Goal: Task Accomplishment & Management: Manage account settings

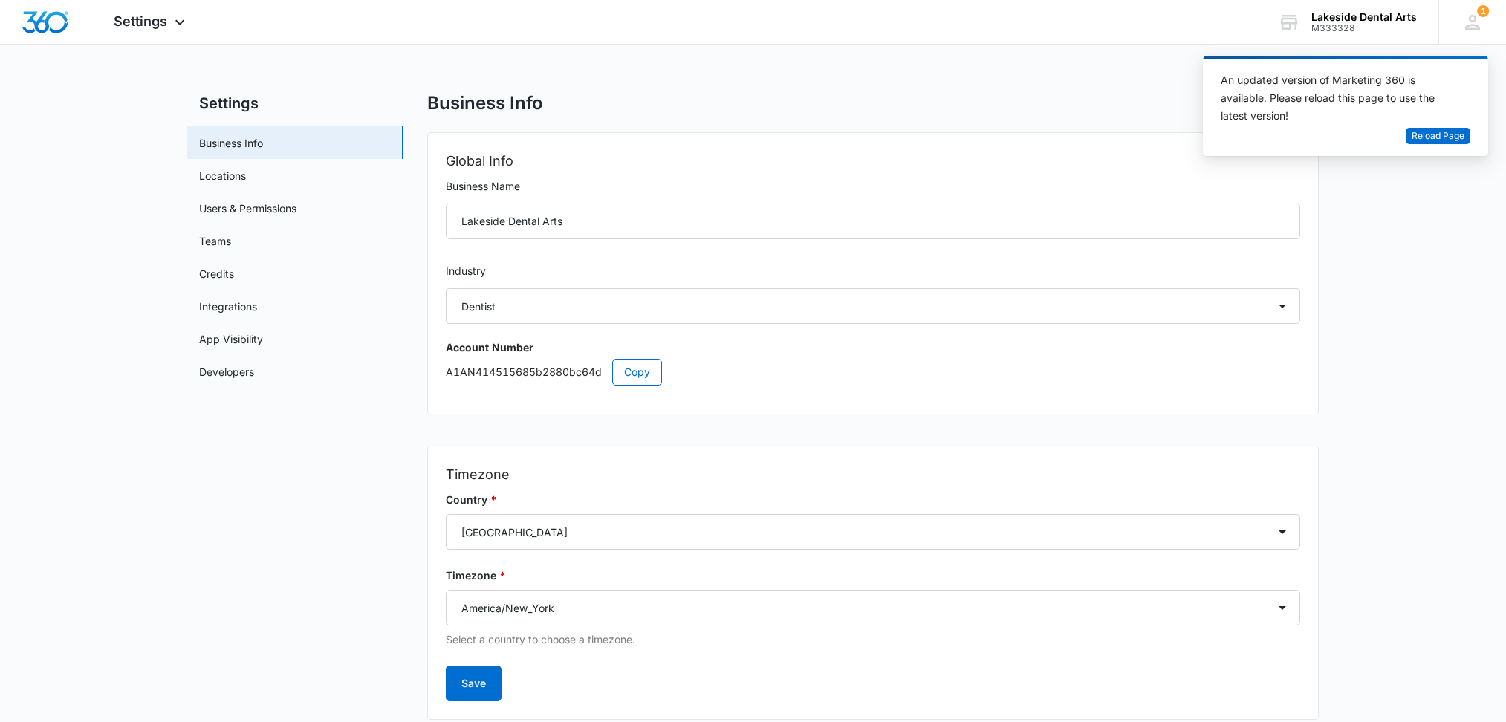
select select "15"
select select "US"
select select "America/New_York"
click at [254, 205] on link "Users & Permissions" at bounding box center [247, 209] width 97 height 16
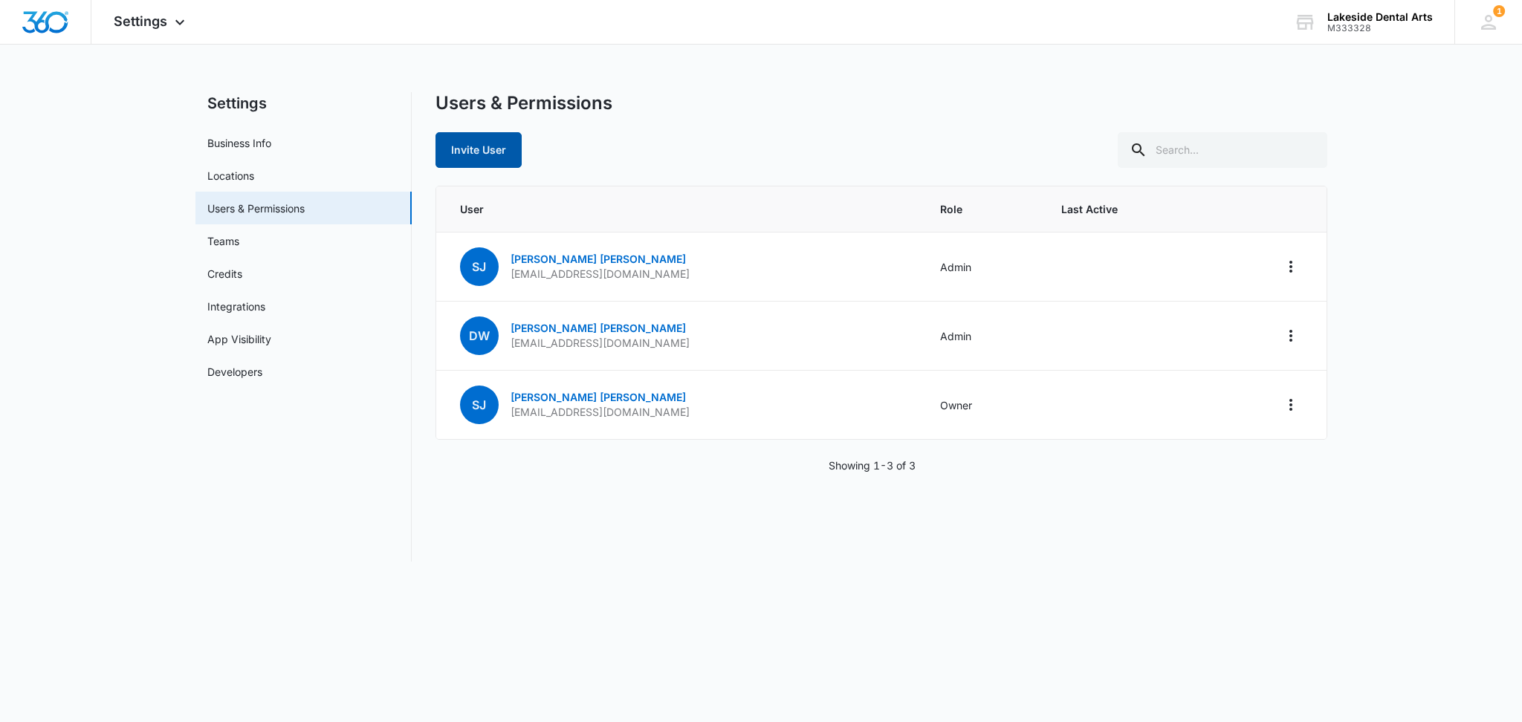
click at [481, 154] on button "Invite User" at bounding box center [478, 150] width 86 height 36
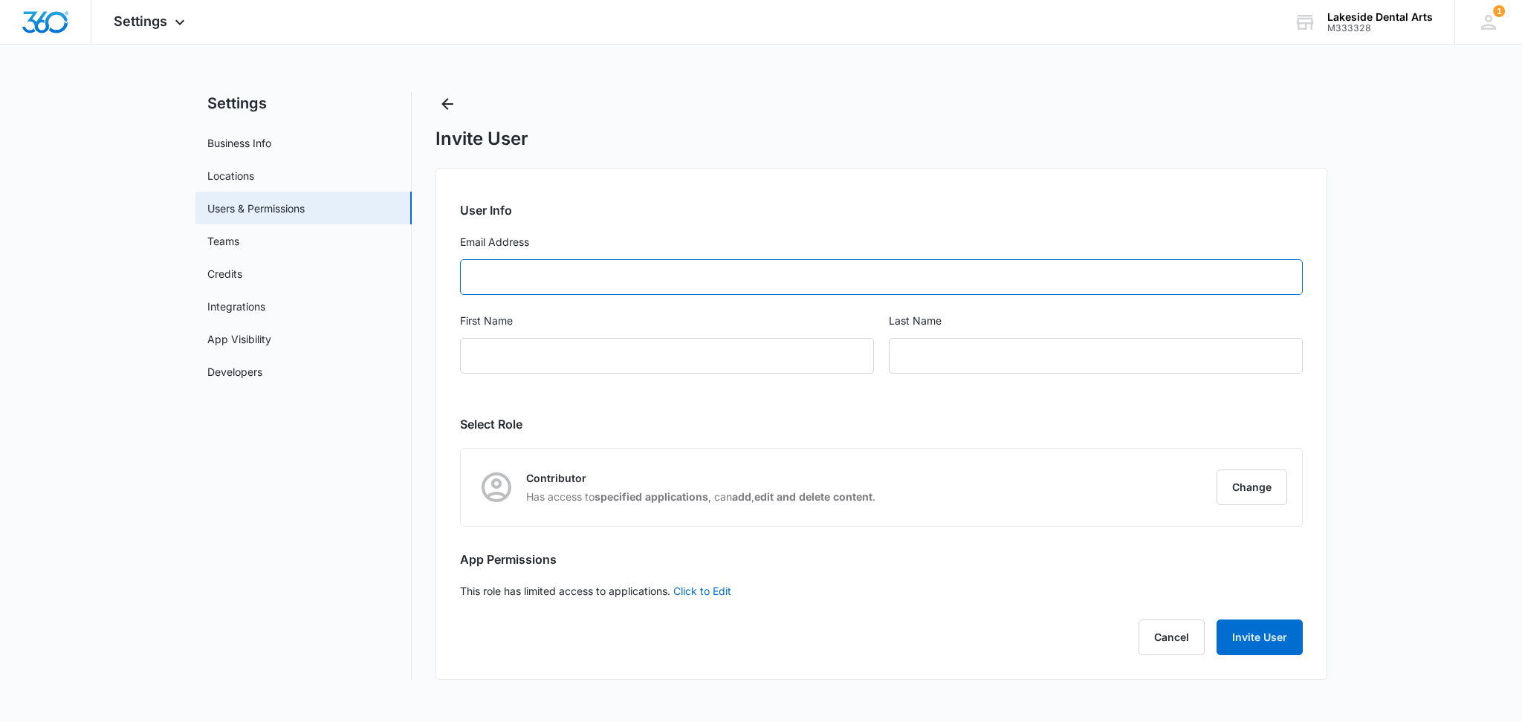
click at [513, 278] on input "Email Address" at bounding box center [881, 277] width 843 height 36
type input "[EMAIL_ADDRESS][DOMAIN_NAME]"
click at [499, 352] on input "First Name" at bounding box center [667, 356] width 414 height 36
type input "[PERSON_NAME]"
click at [950, 357] on input "text" at bounding box center [1096, 356] width 414 height 36
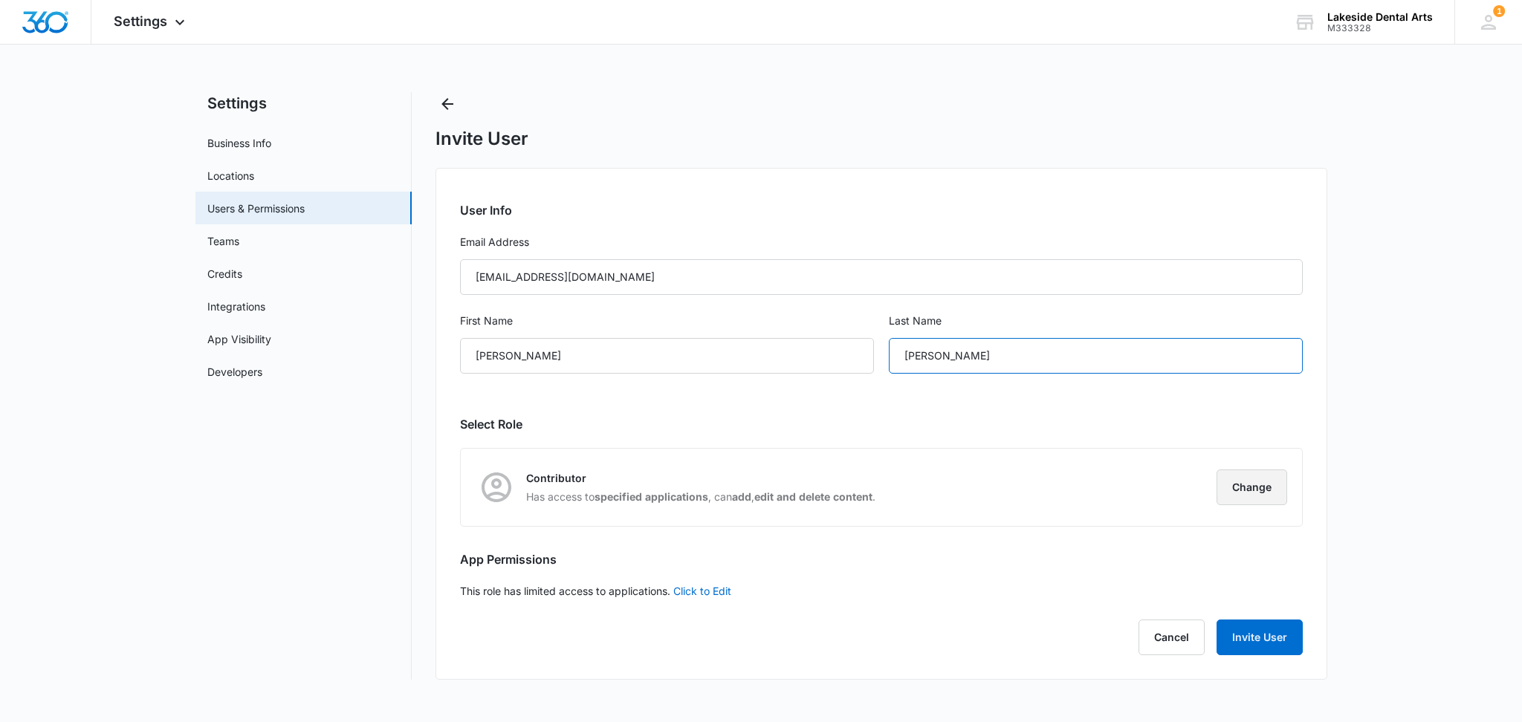
type input "[PERSON_NAME]"
click at [1262, 487] on button "Change" at bounding box center [1251, 488] width 71 height 36
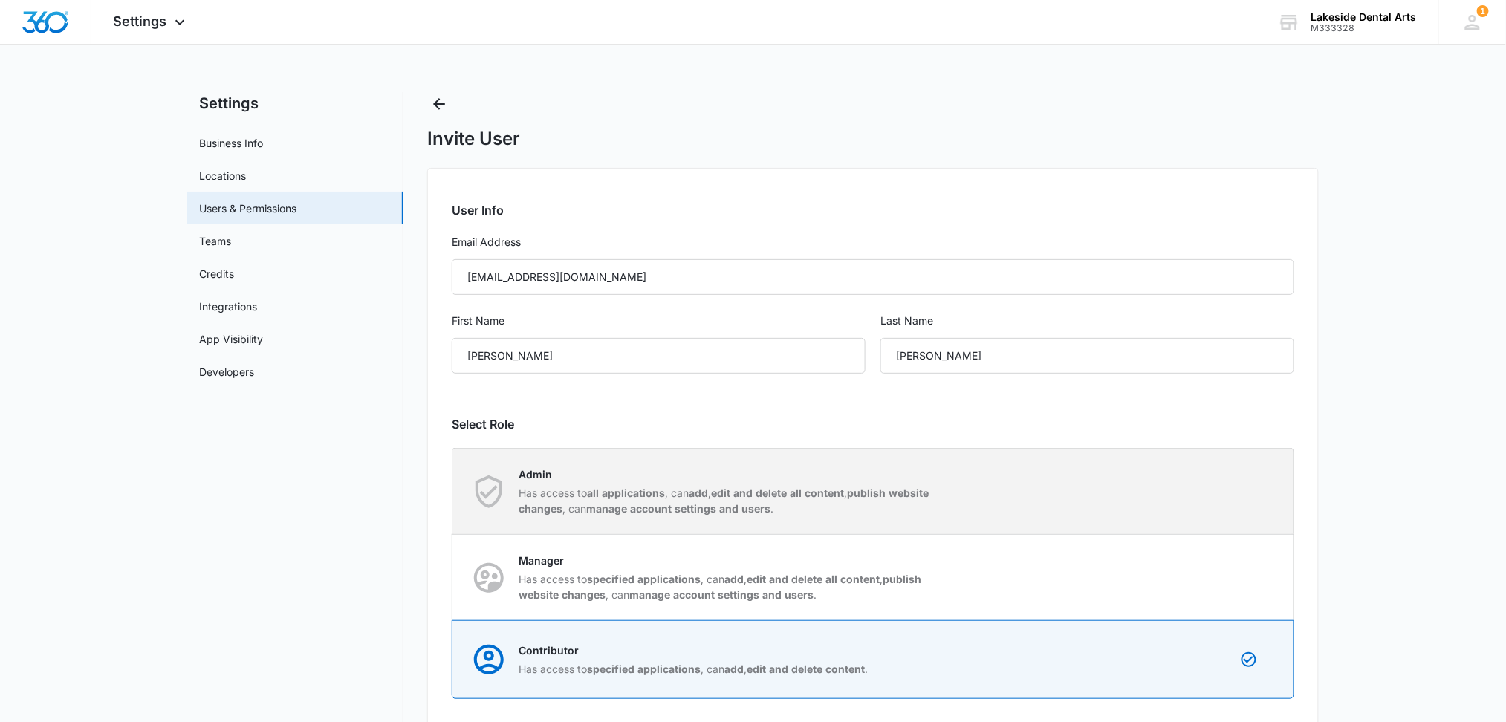
click at [773, 492] on strong "edit and delete all content" at bounding box center [777, 493] width 133 height 13
click at [453, 492] on input "Admin Has access to all applications , can add , edit and delete all content , …" at bounding box center [452, 491] width 1 height 1
radio input "true"
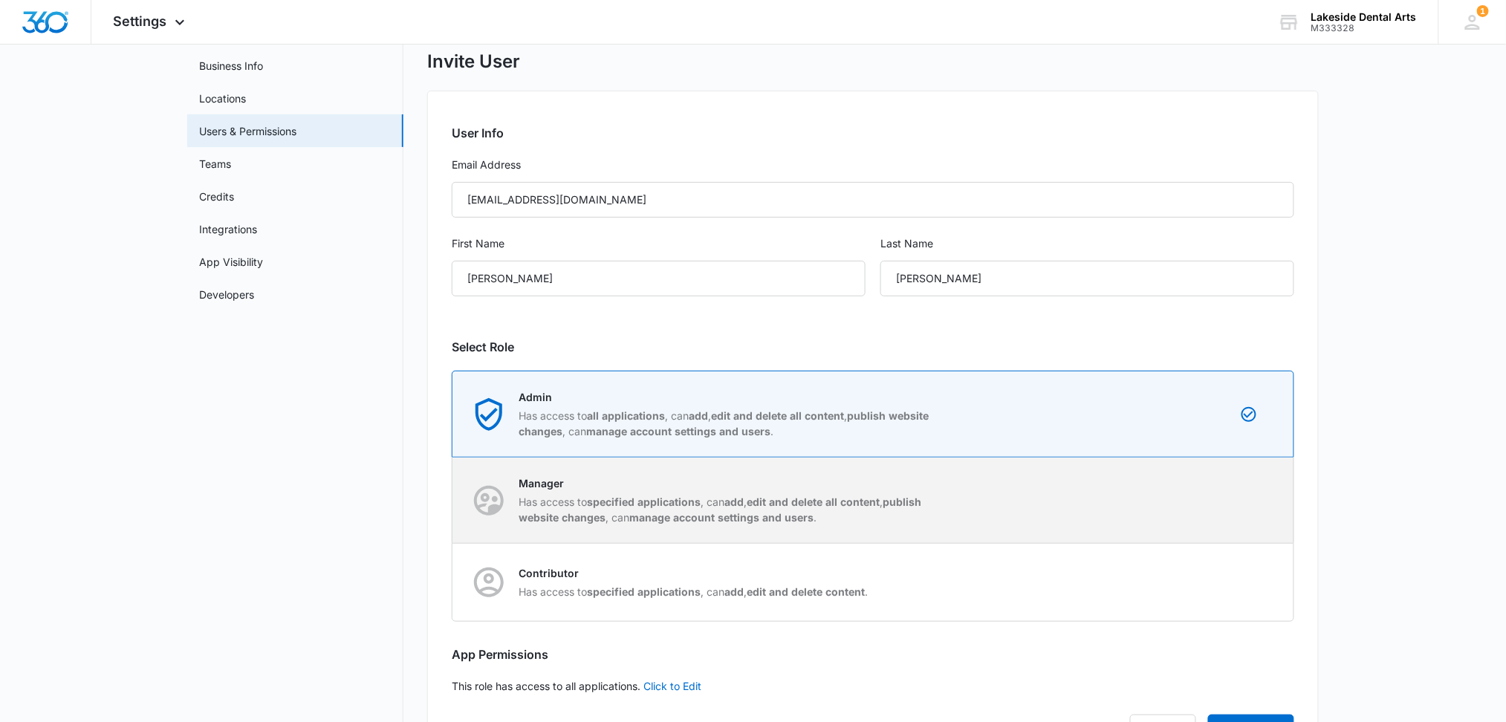
scroll to position [147, 0]
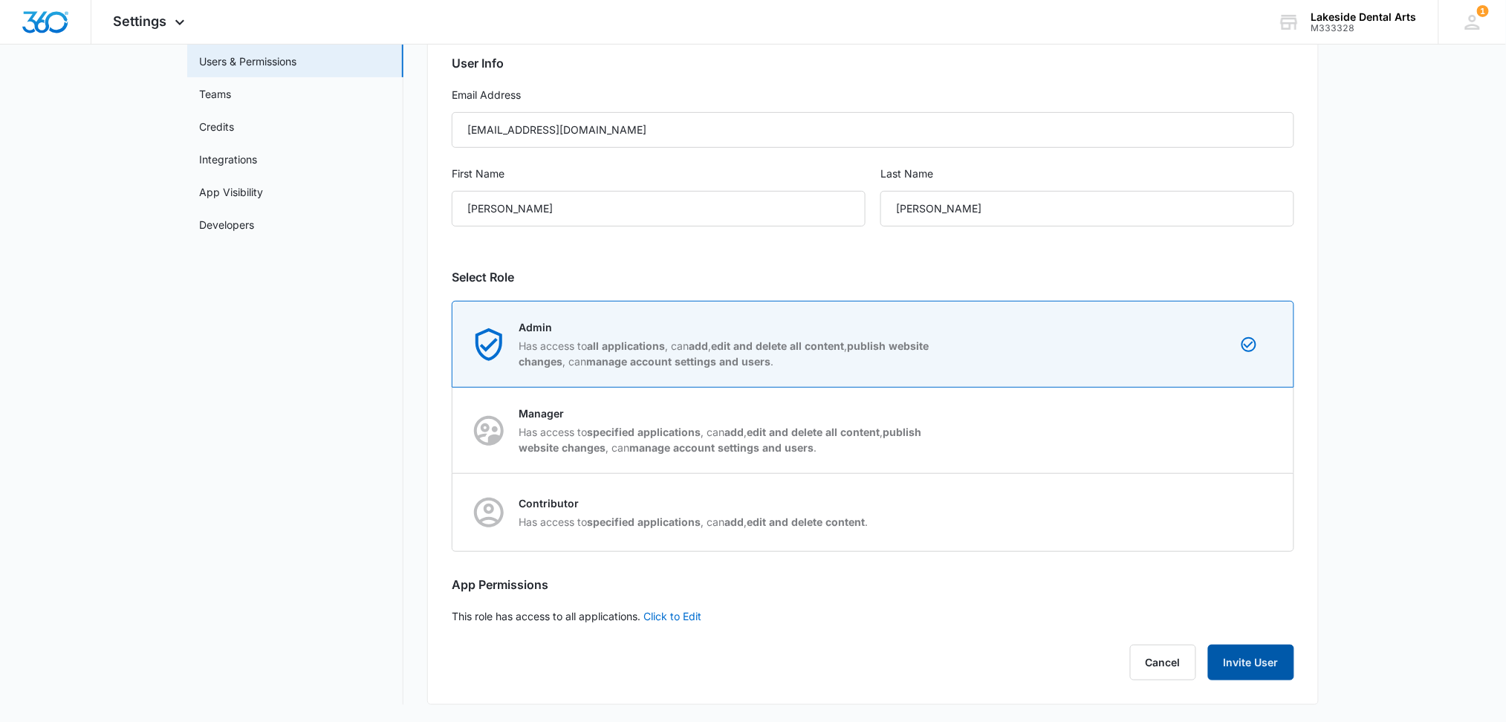
click at [1250, 663] on button "Invite User" at bounding box center [1251, 663] width 86 height 36
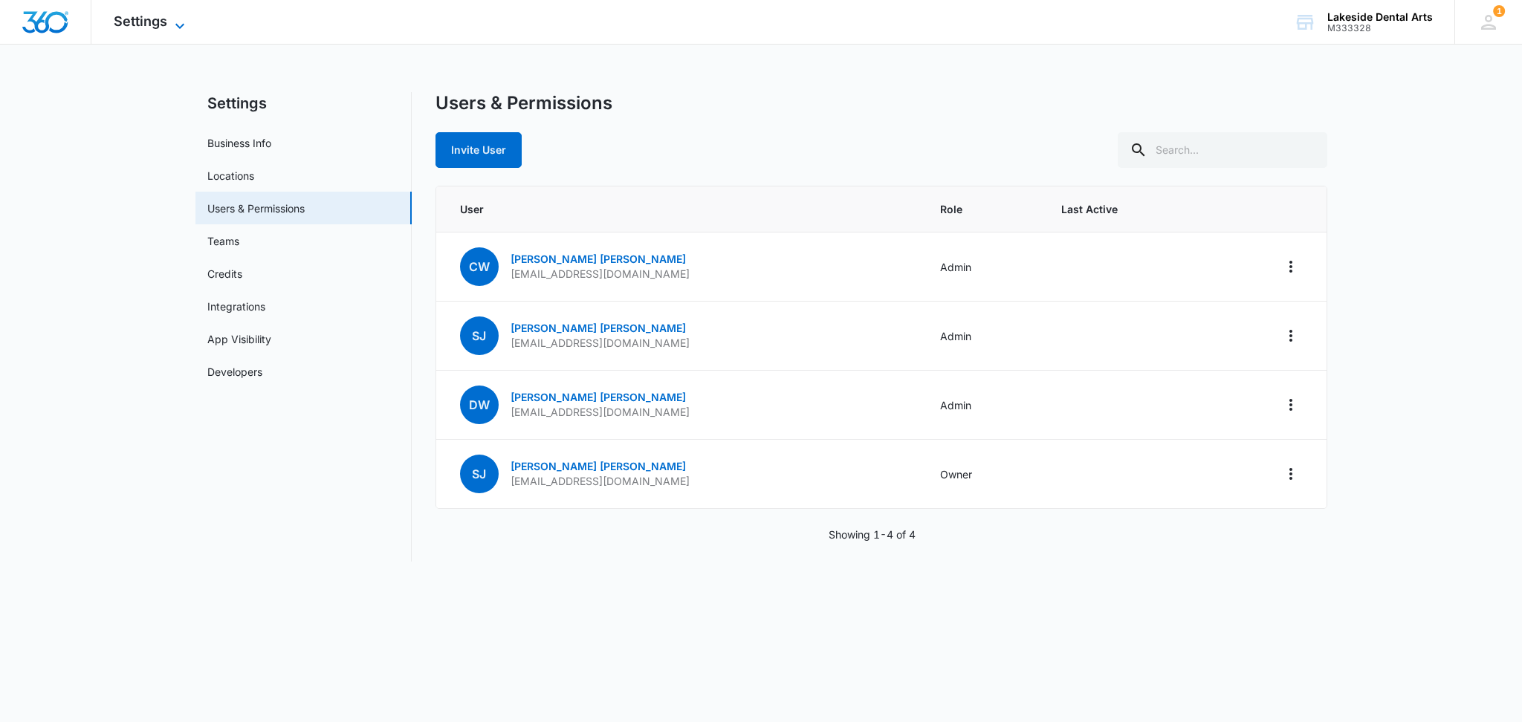
click at [178, 17] on icon at bounding box center [180, 26] width 18 height 18
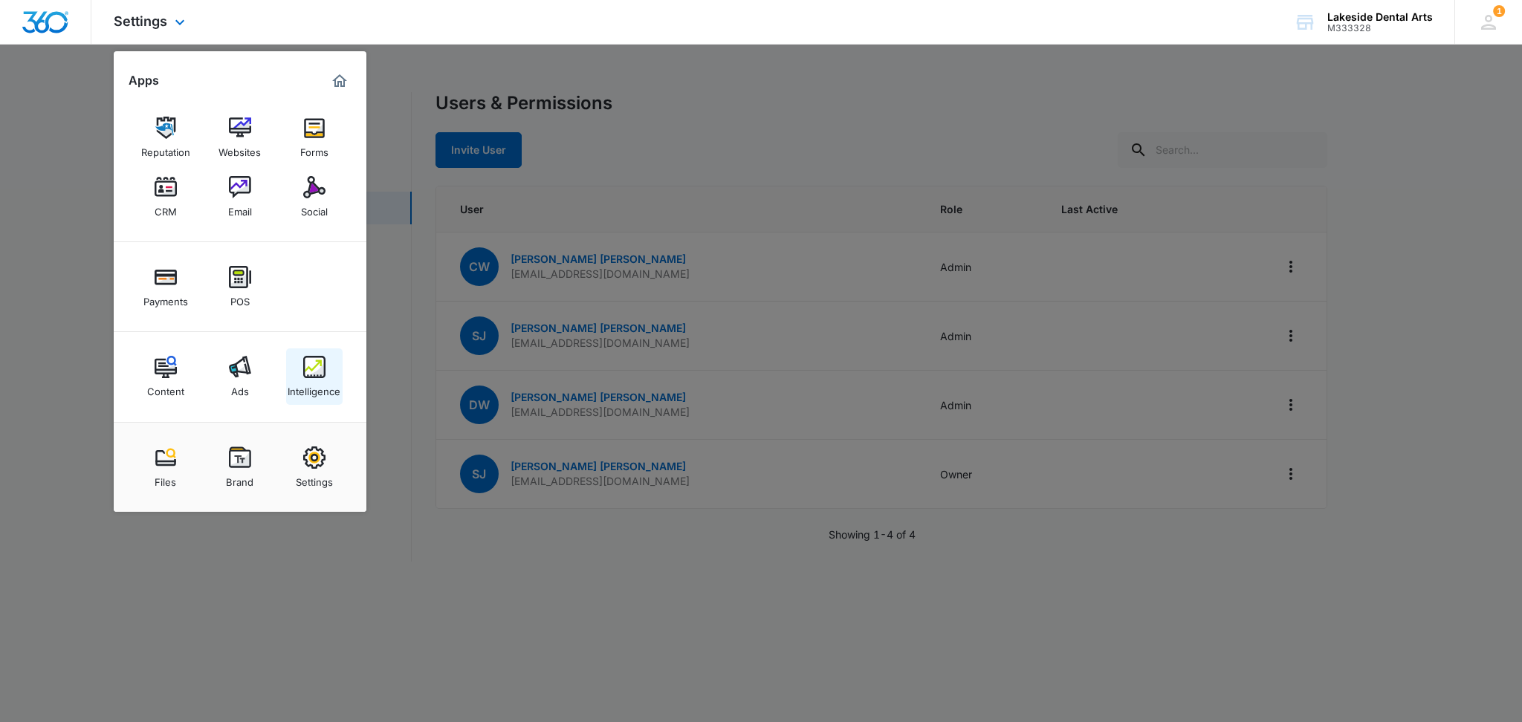
click at [316, 383] on div "Intelligence" at bounding box center [314, 387] width 53 height 19
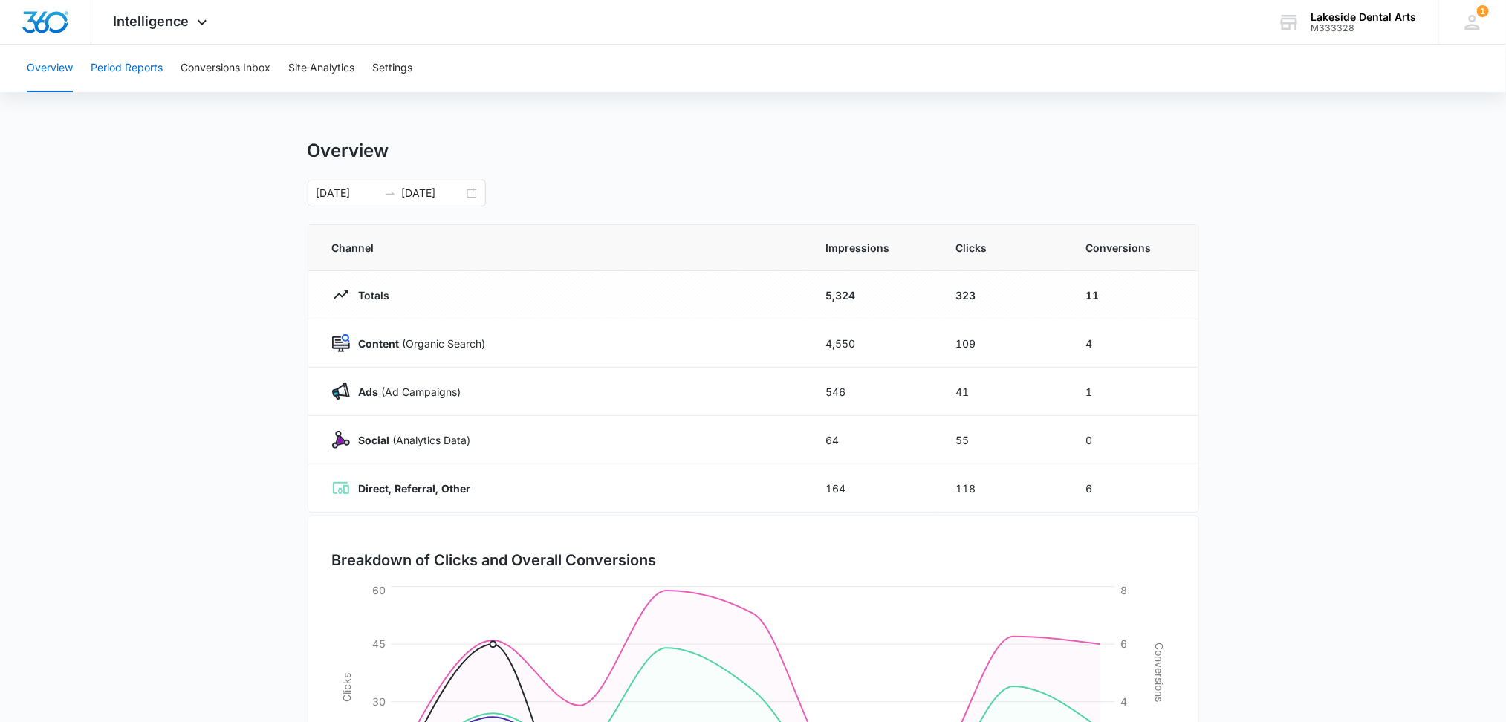
click at [137, 66] on button "Period Reports" at bounding box center [127, 69] width 72 height 48
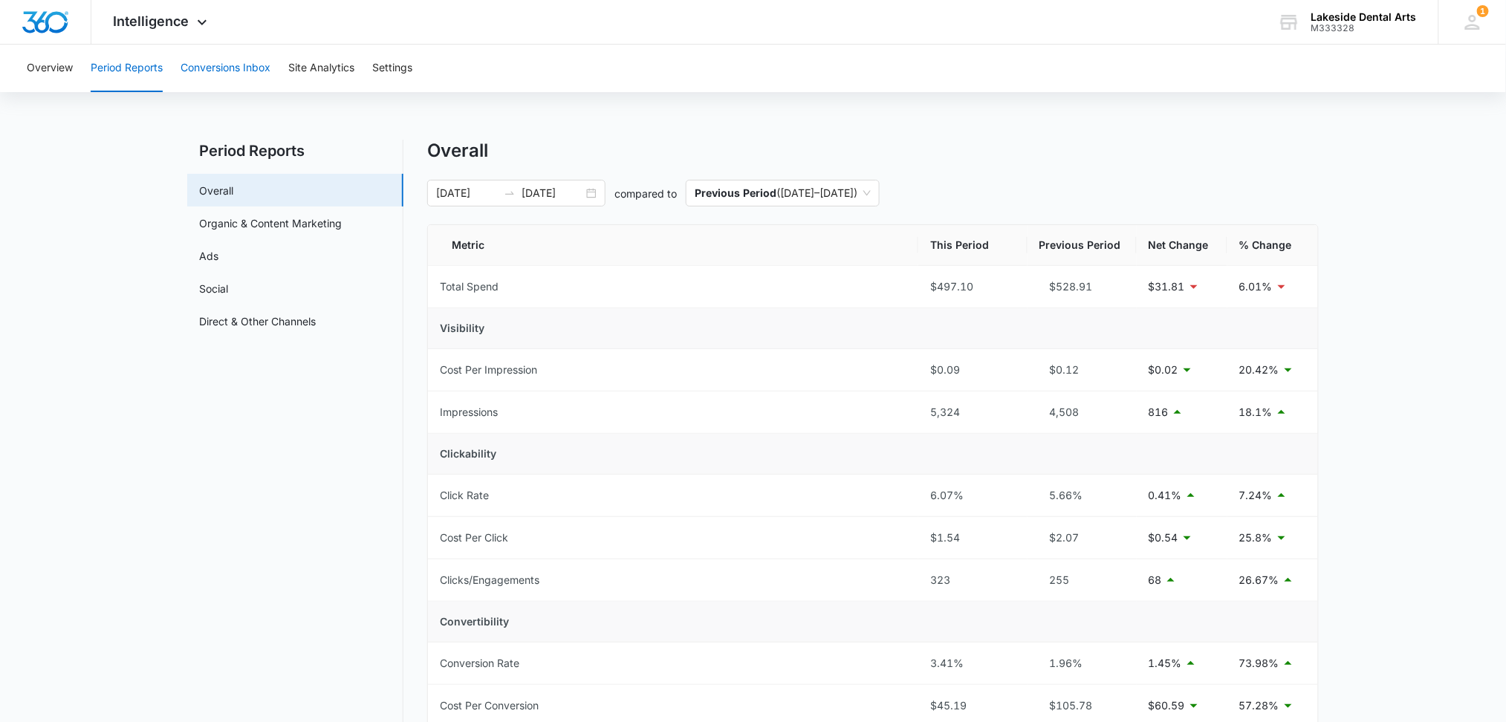
click at [234, 66] on button "Conversions Inbox" at bounding box center [226, 69] width 90 height 48
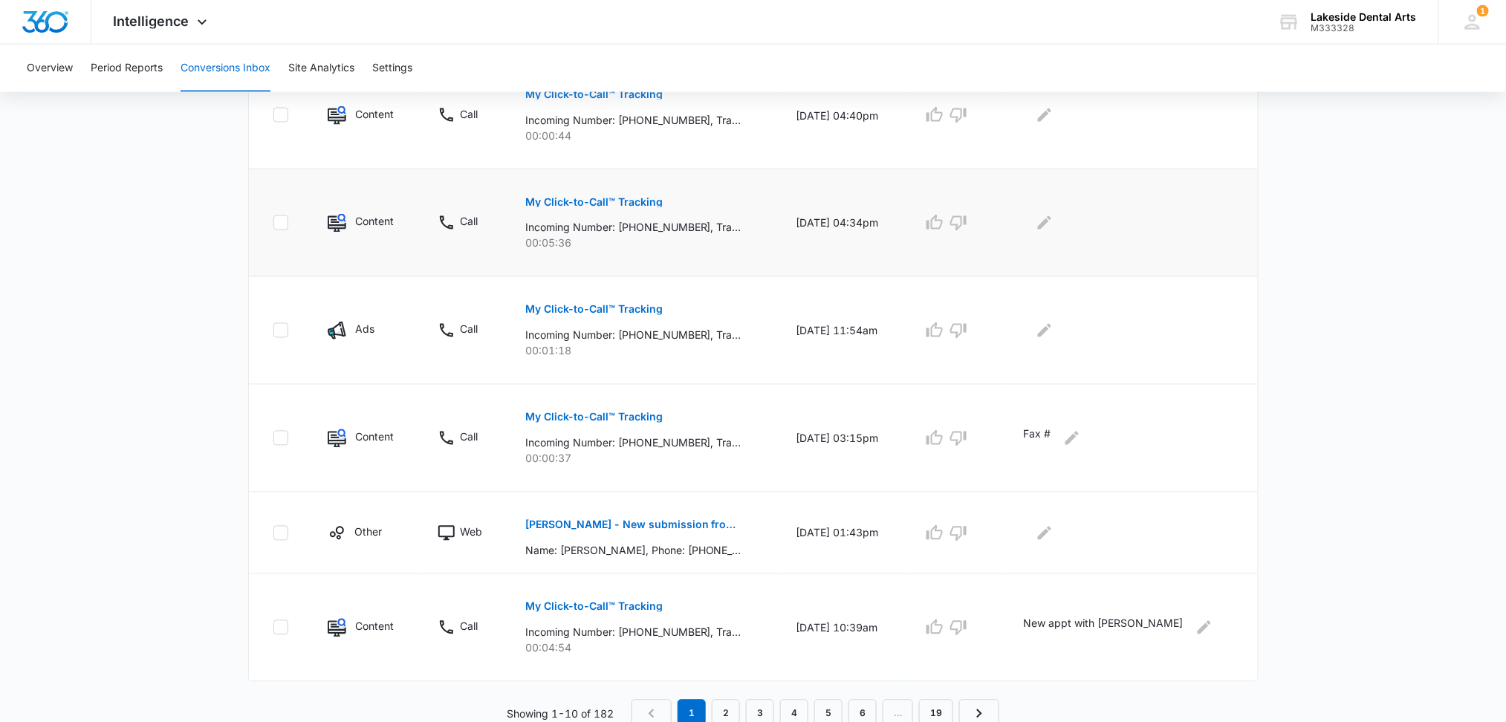
scroll to position [817, 0]
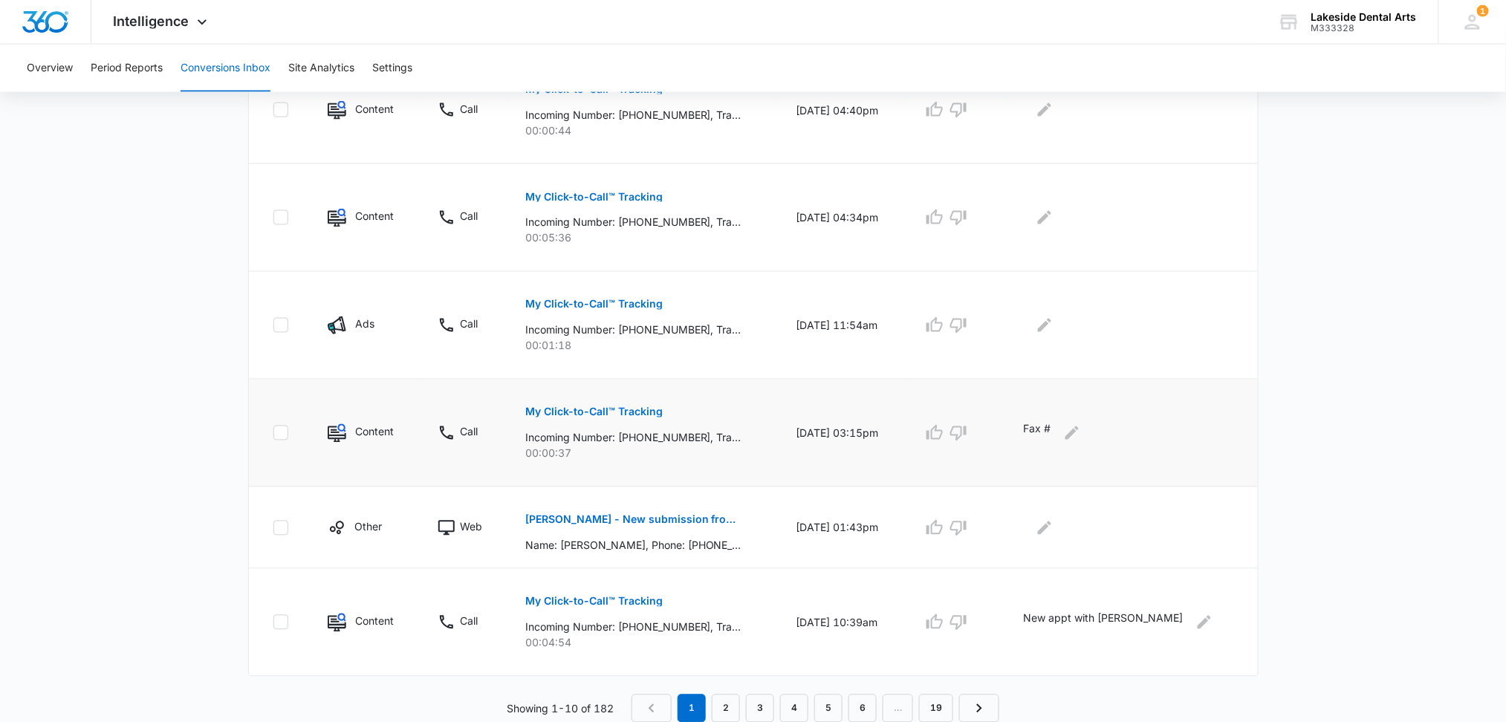
click at [627, 409] on p "My Click-to-Call™ Tracking" at bounding box center [593, 412] width 137 height 10
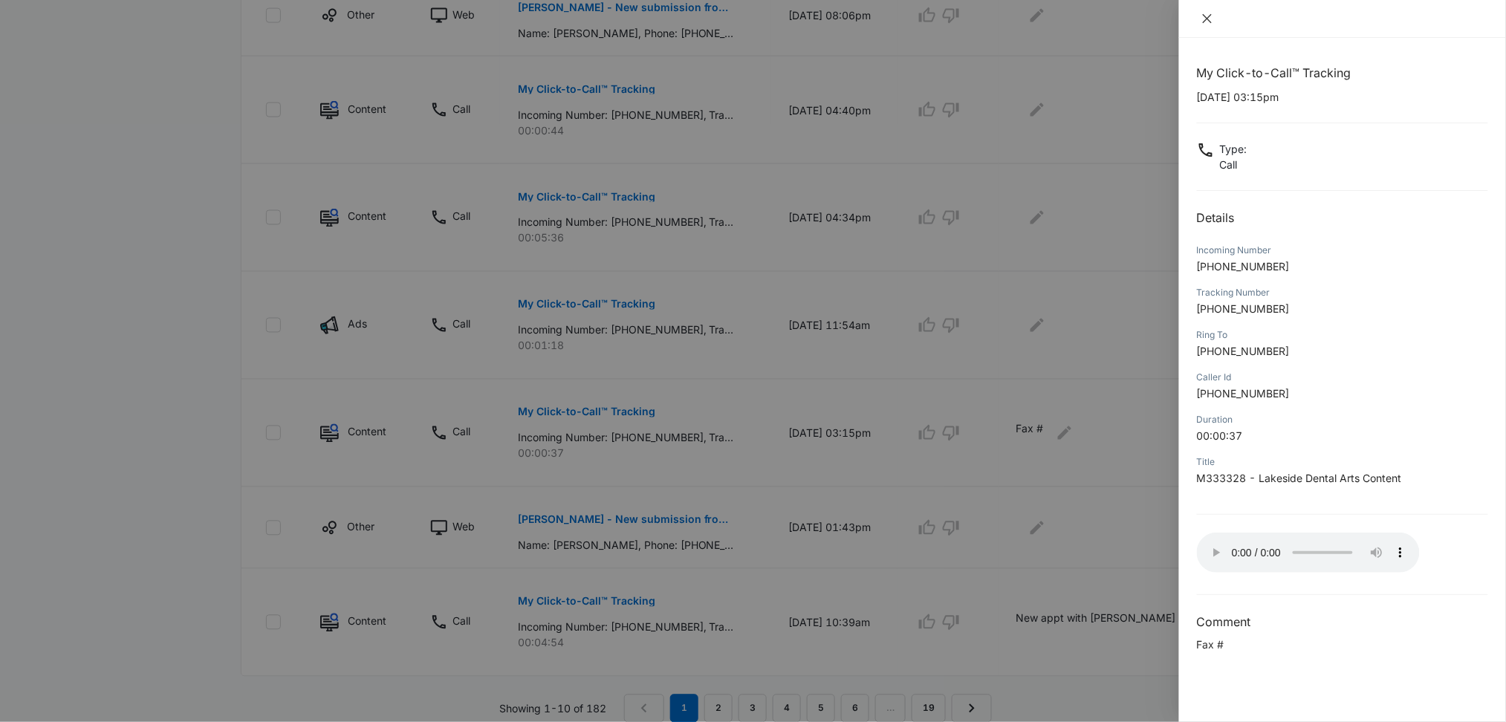
click at [1207, 18] on icon "close" at bounding box center [1207, 18] width 9 height 9
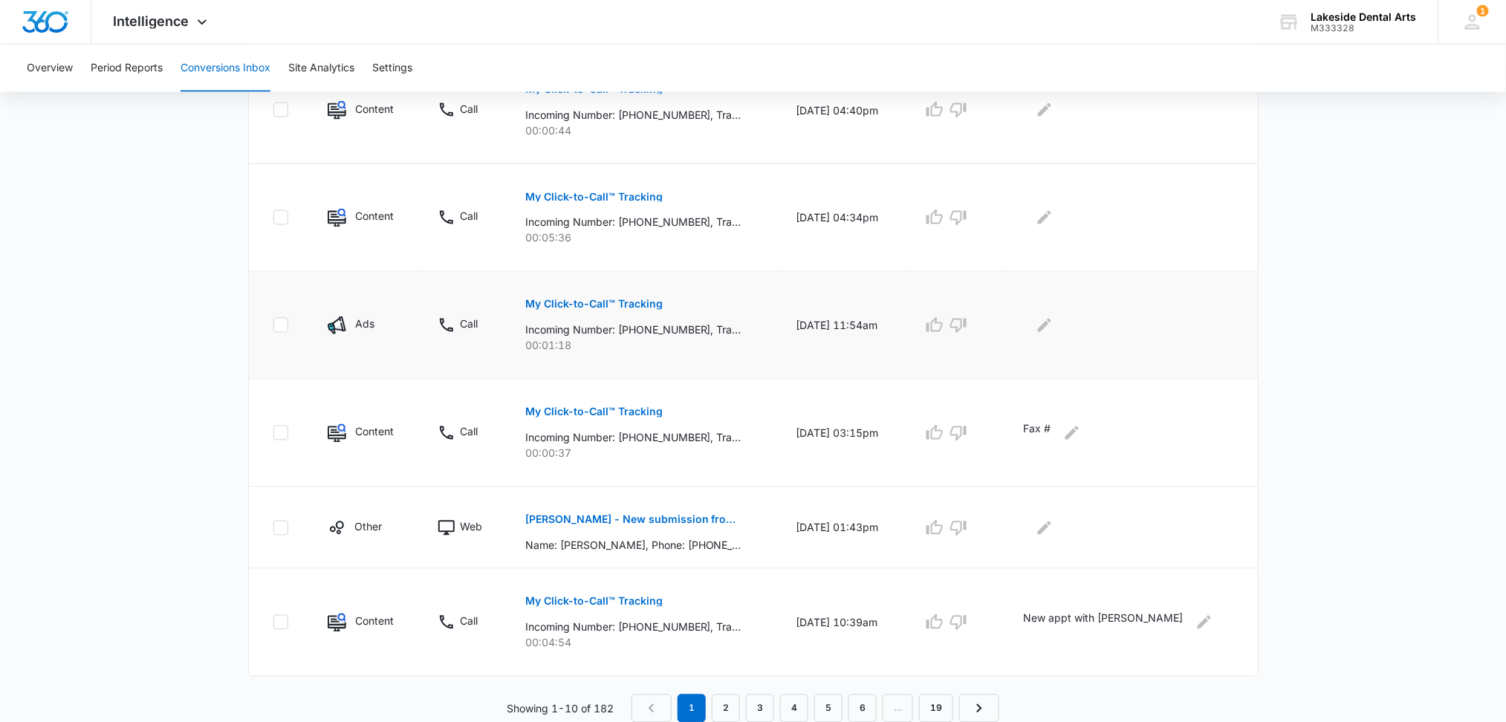
click at [607, 302] on p "My Click-to-Call™ Tracking" at bounding box center [593, 304] width 137 height 10
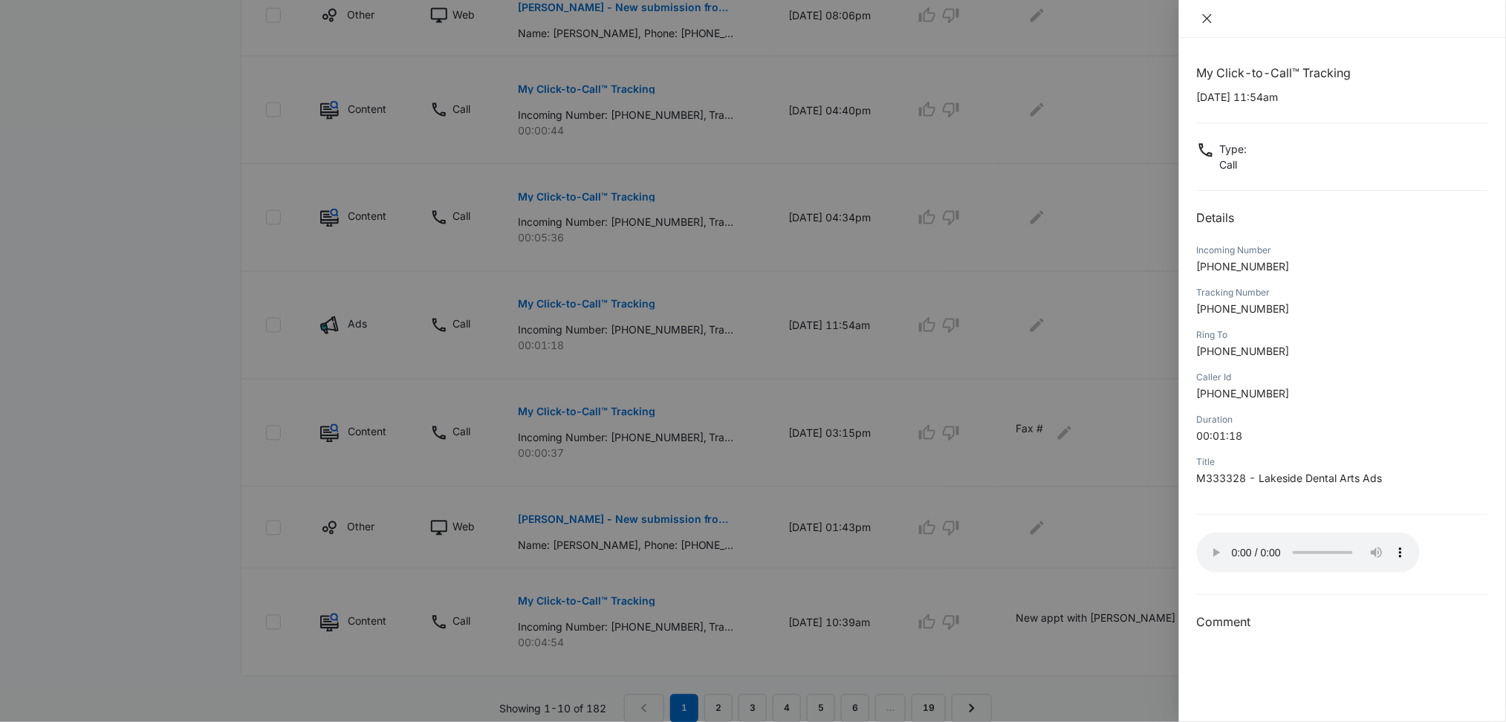
click at [1208, 12] on button "Close" at bounding box center [1207, 18] width 21 height 13
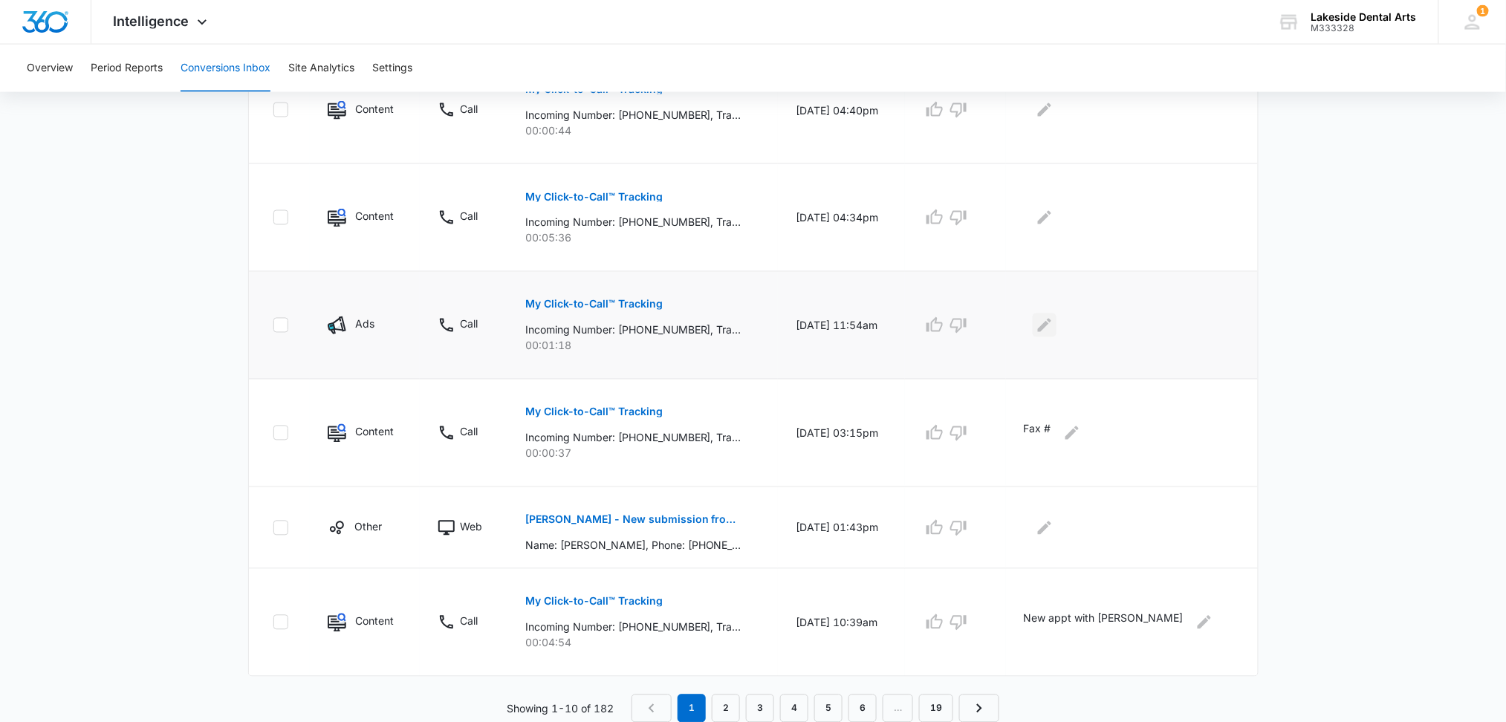
click at [1054, 325] on icon "Edit Comments" at bounding box center [1045, 326] width 18 height 18
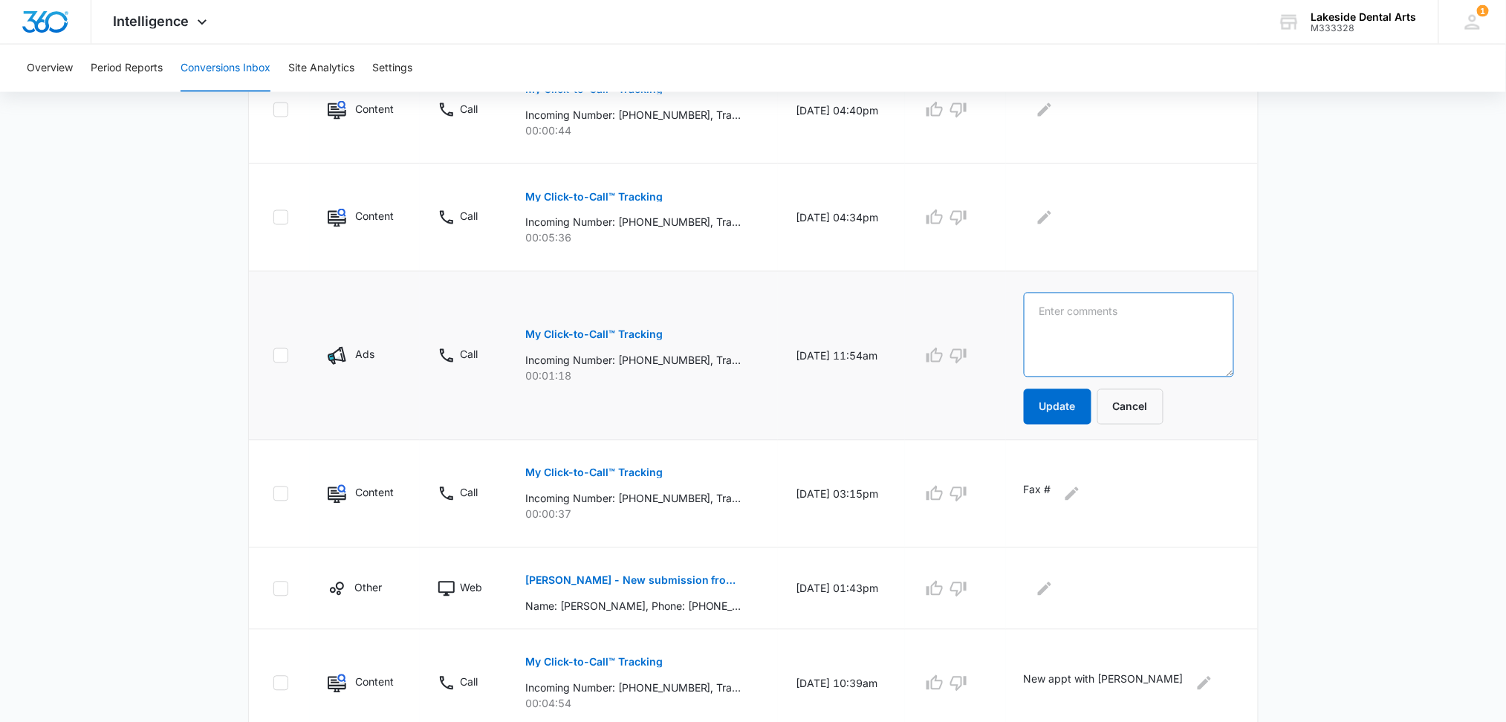
click at [1077, 317] on textarea at bounding box center [1129, 335] width 210 height 85
click at [1085, 312] on textarea "Cancell appt will call back to reschedule" at bounding box center [1129, 335] width 210 height 85
type textarea "Cancel appt will call back to reschedule"
click at [1091, 406] on button "Update" at bounding box center [1058, 407] width 68 height 36
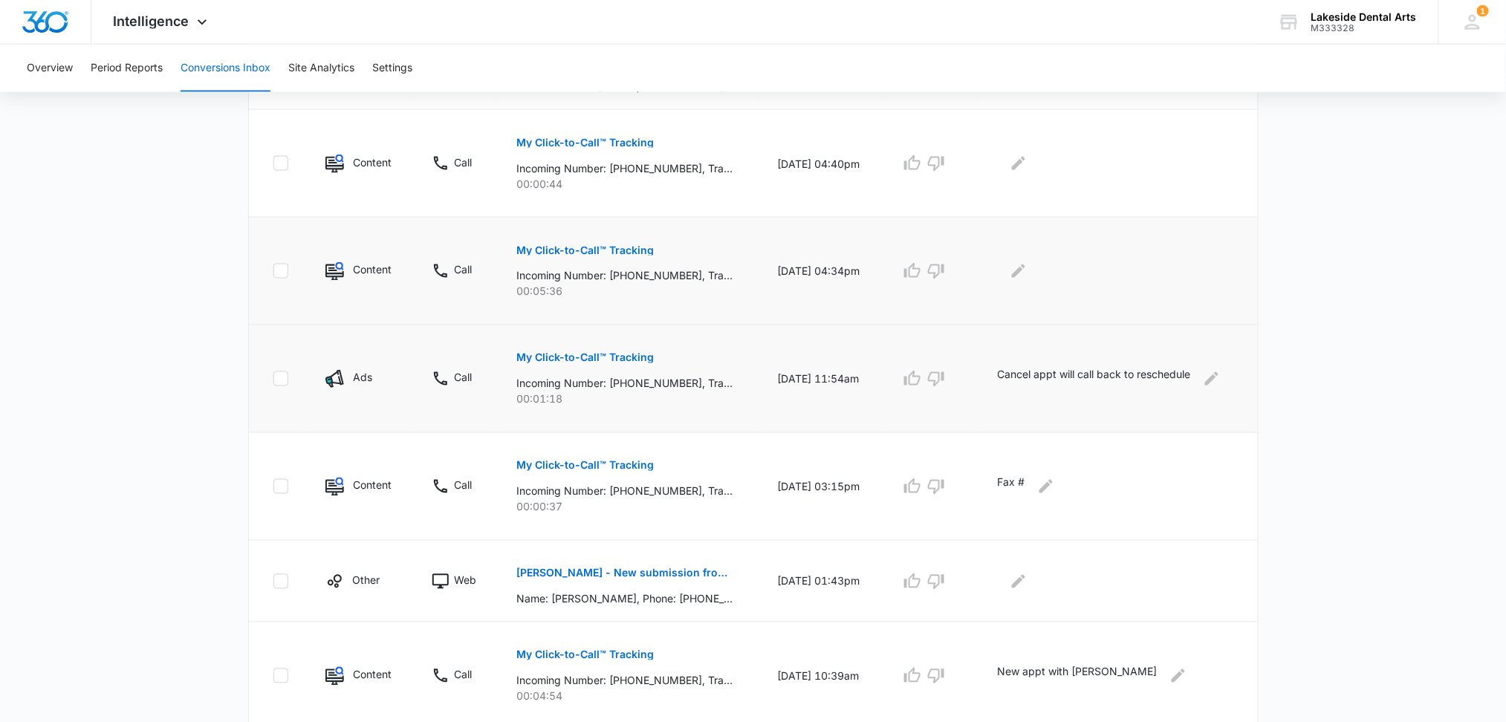
scroll to position [718, 0]
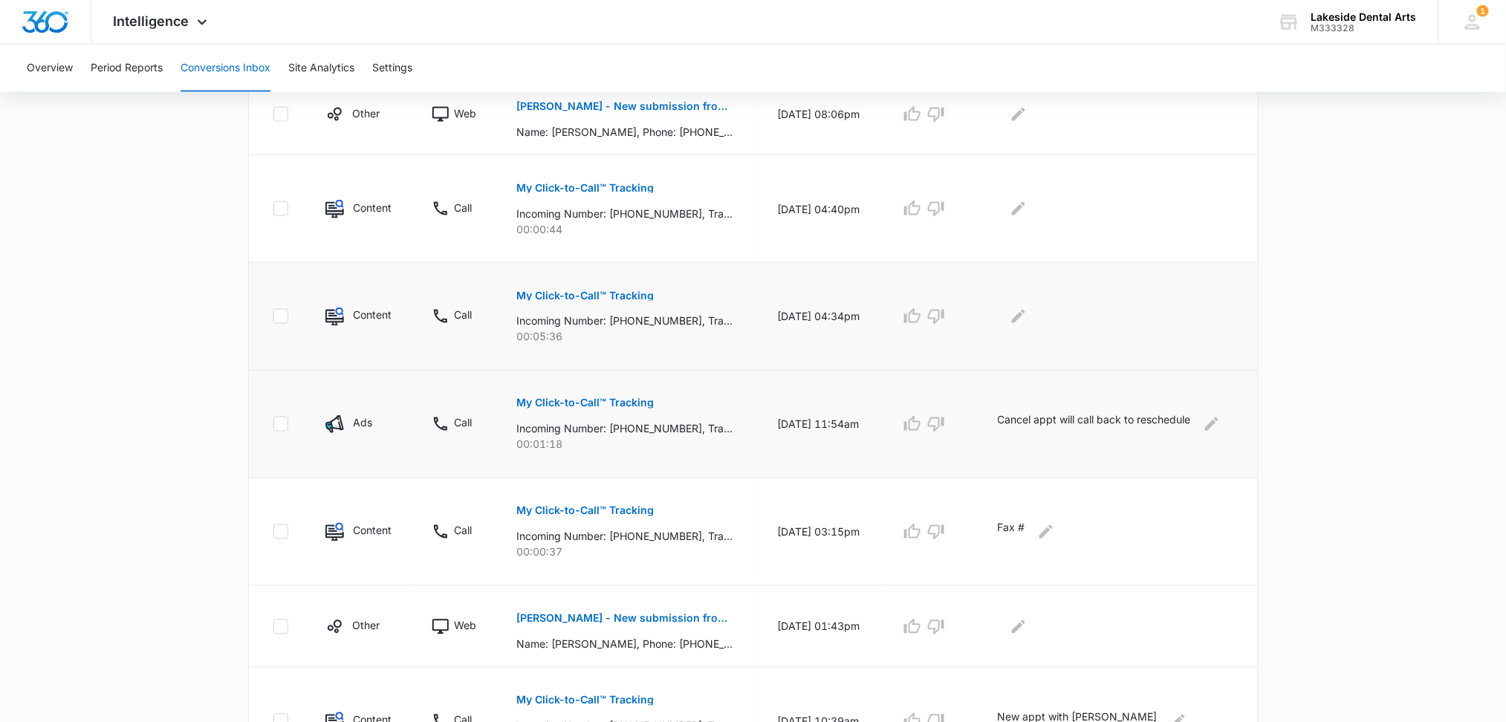
click at [586, 293] on p "My Click-to-Call™ Tracking" at bounding box center [584, 296] width 137 height 10
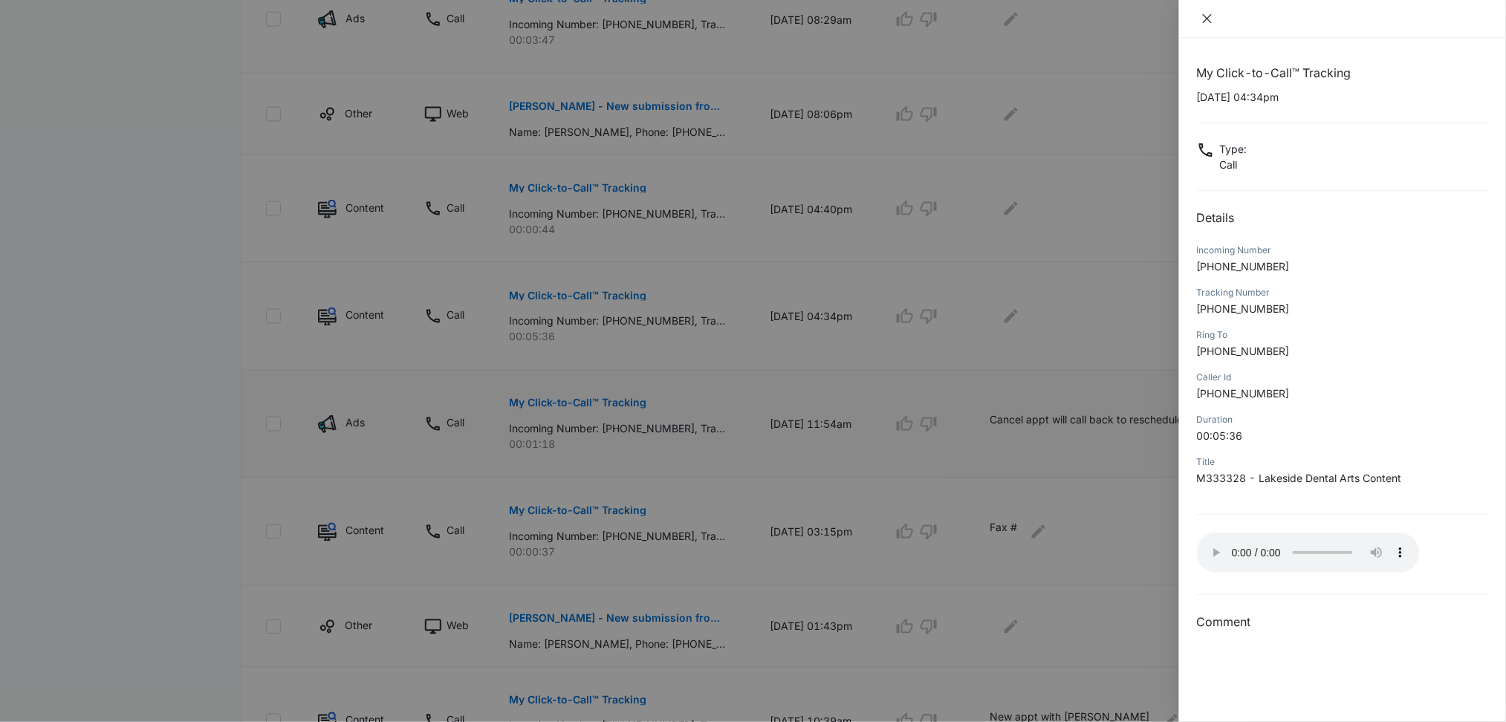
click at [1210, 22] on icon "close" at bounding box center [1207, 18] width 9 height 9
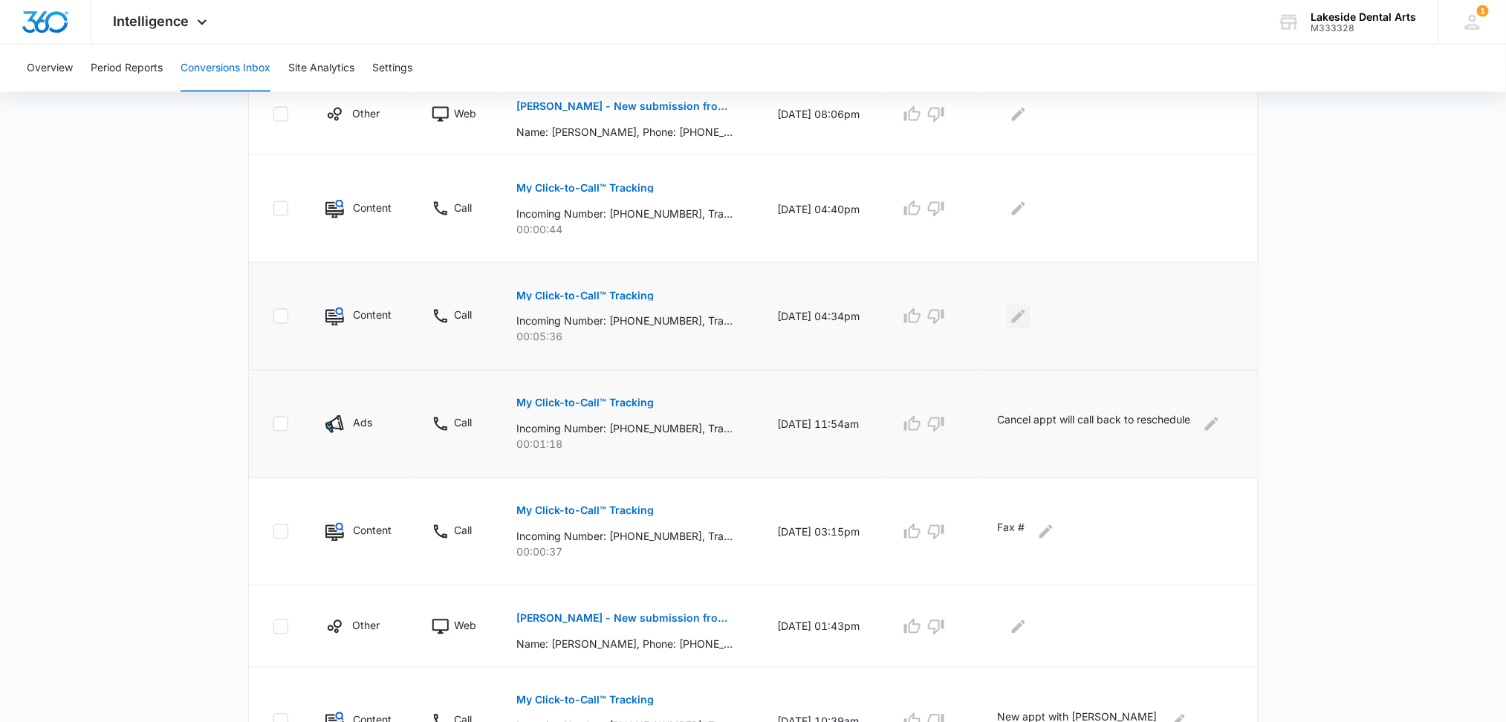
click at [1028, 317] on icon "Edit Comments" at bounding box center [1019, 317] width 18 height 18
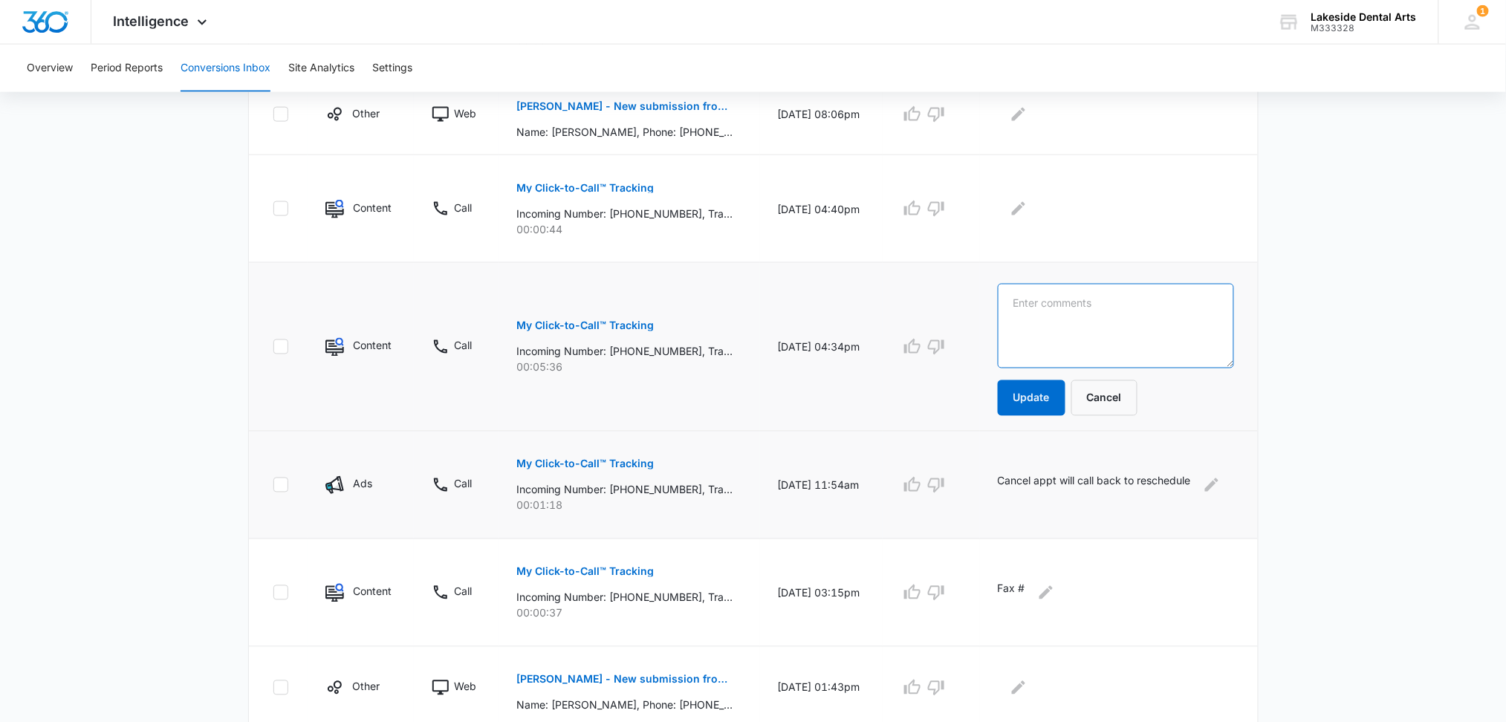
click at [1061, 309] on textarea at bounding box center [1116, 326] width 236 height 85
type textarea "New Patient - scheduled appt"
click at [1034, 397] on button "Update" at bounding box center [1032, 398] width 68 height 36
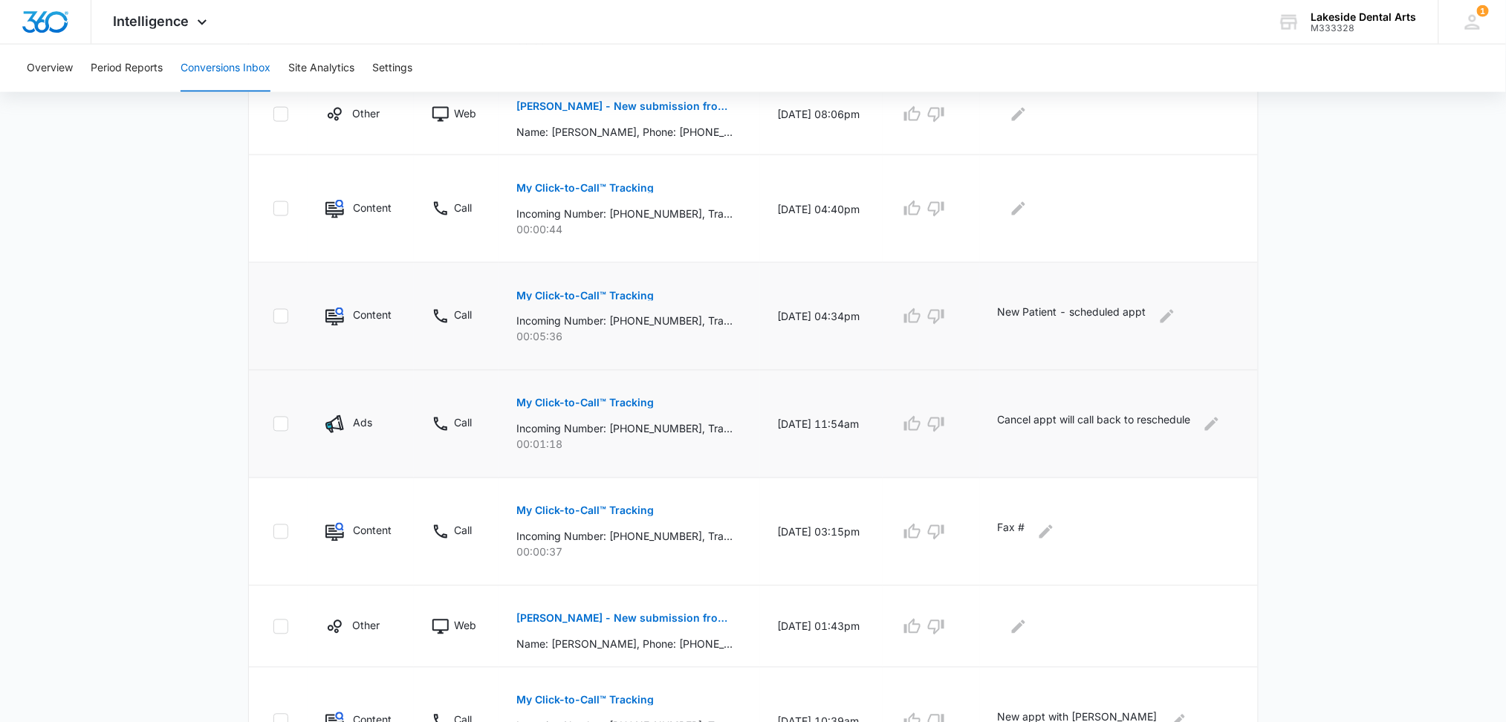
click at [601, 291] on p "My Click-to-Call™ Tracking" at bounding box center [584, 296] width 137 height 10
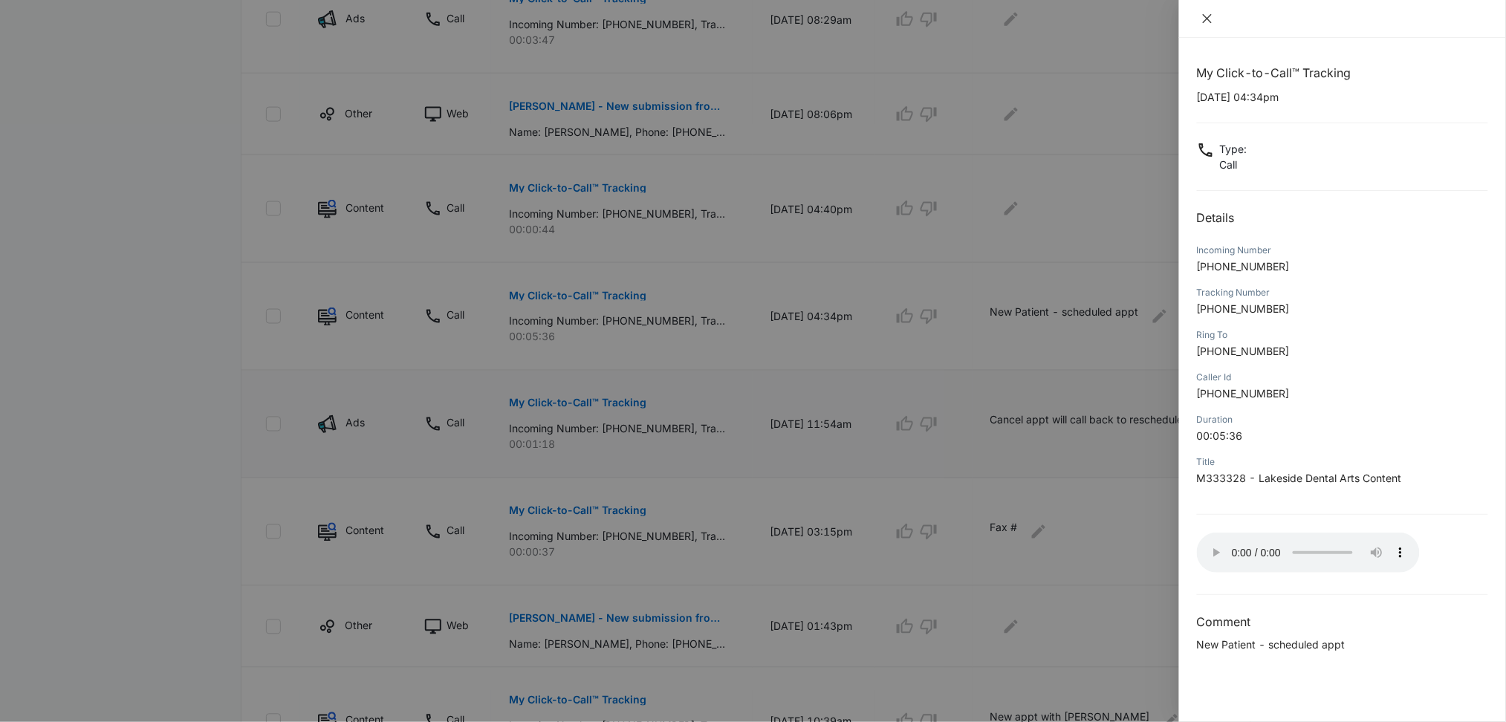
click at [1204, 17] on icon "close" at bounding box center [1207, 19] width 12 height 12
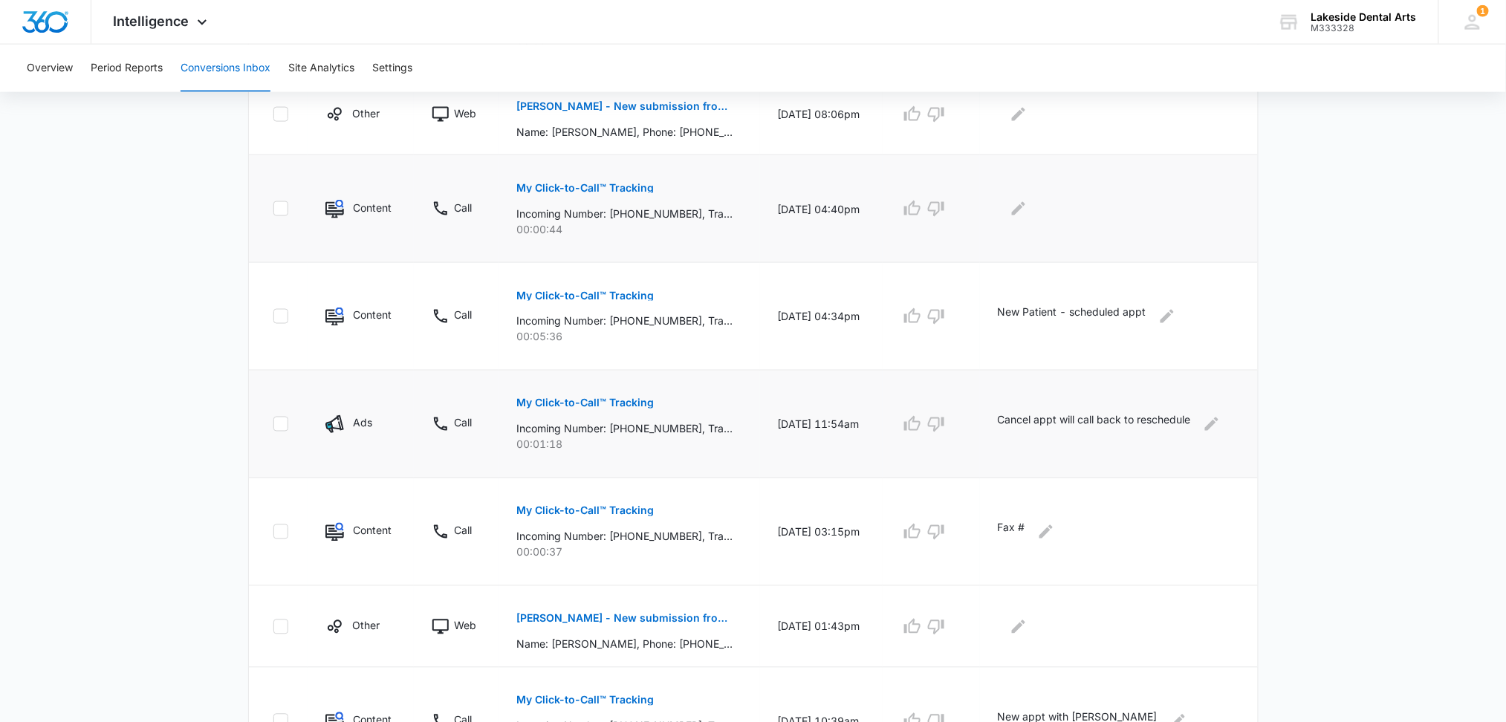
click at [588, 189] on p "My Click-to-Call™ Tracking" at bounding box center [584, 188] width 137 height 10
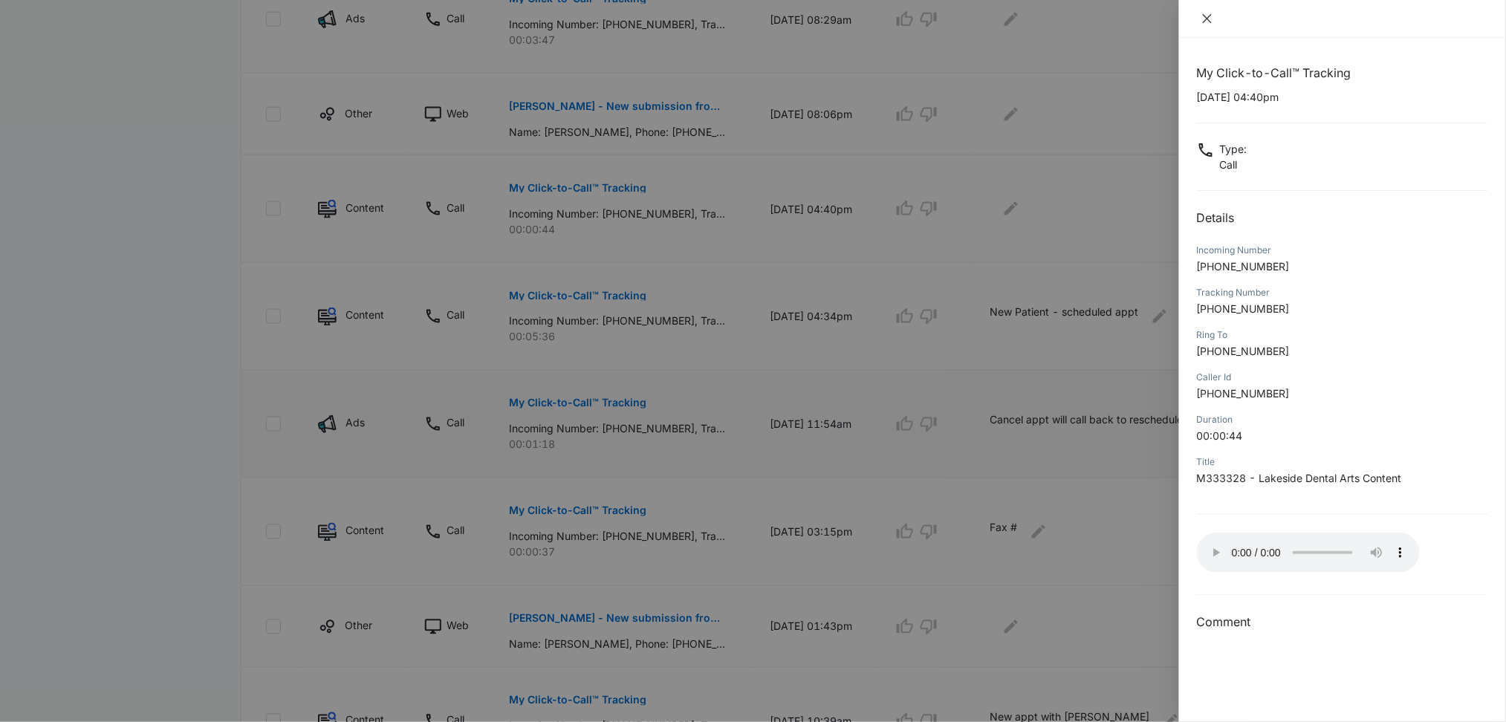
click at [1211, 16] on icon "close" at bounding box center [1207, 19] width 12 height 12
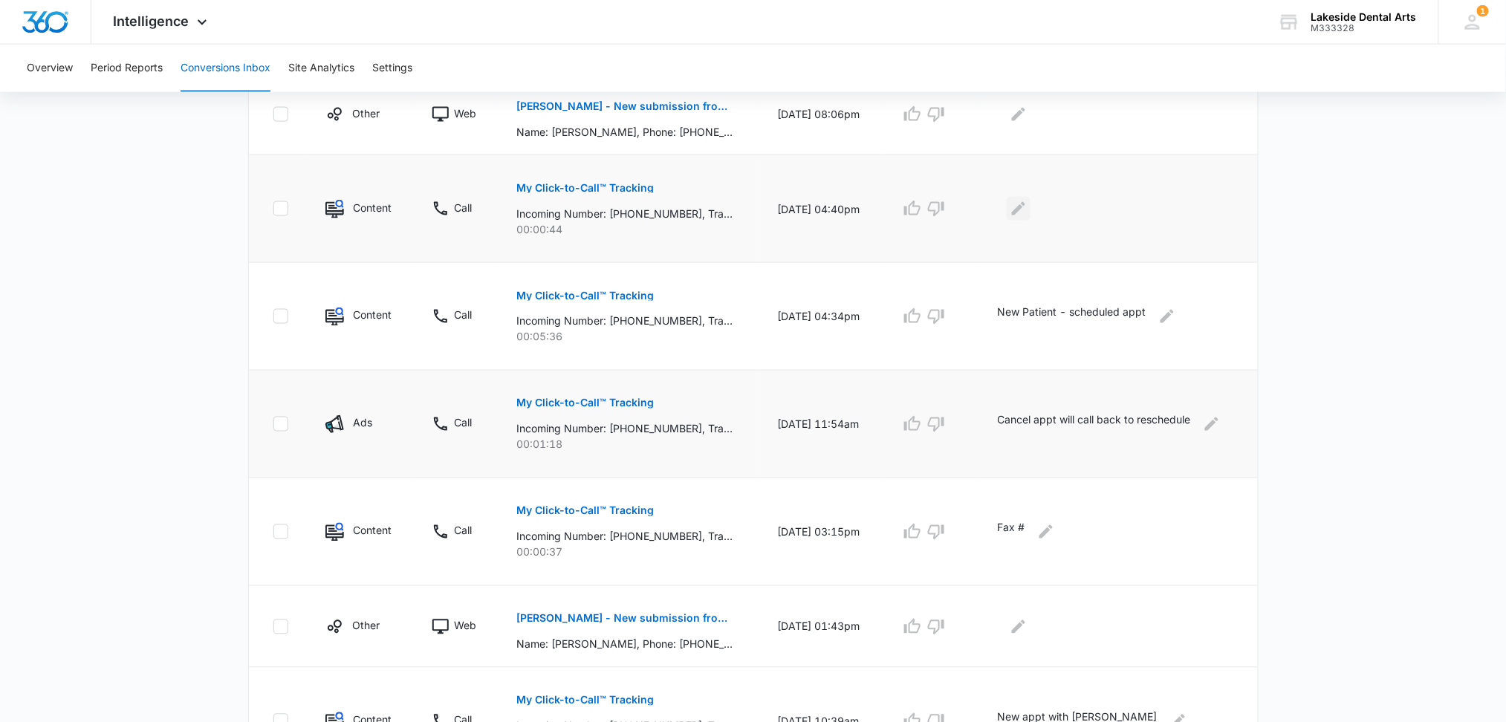
click at [1023, 211] on icon "Edit Comments" at bounding box center [1018, 208] width 13 height 13
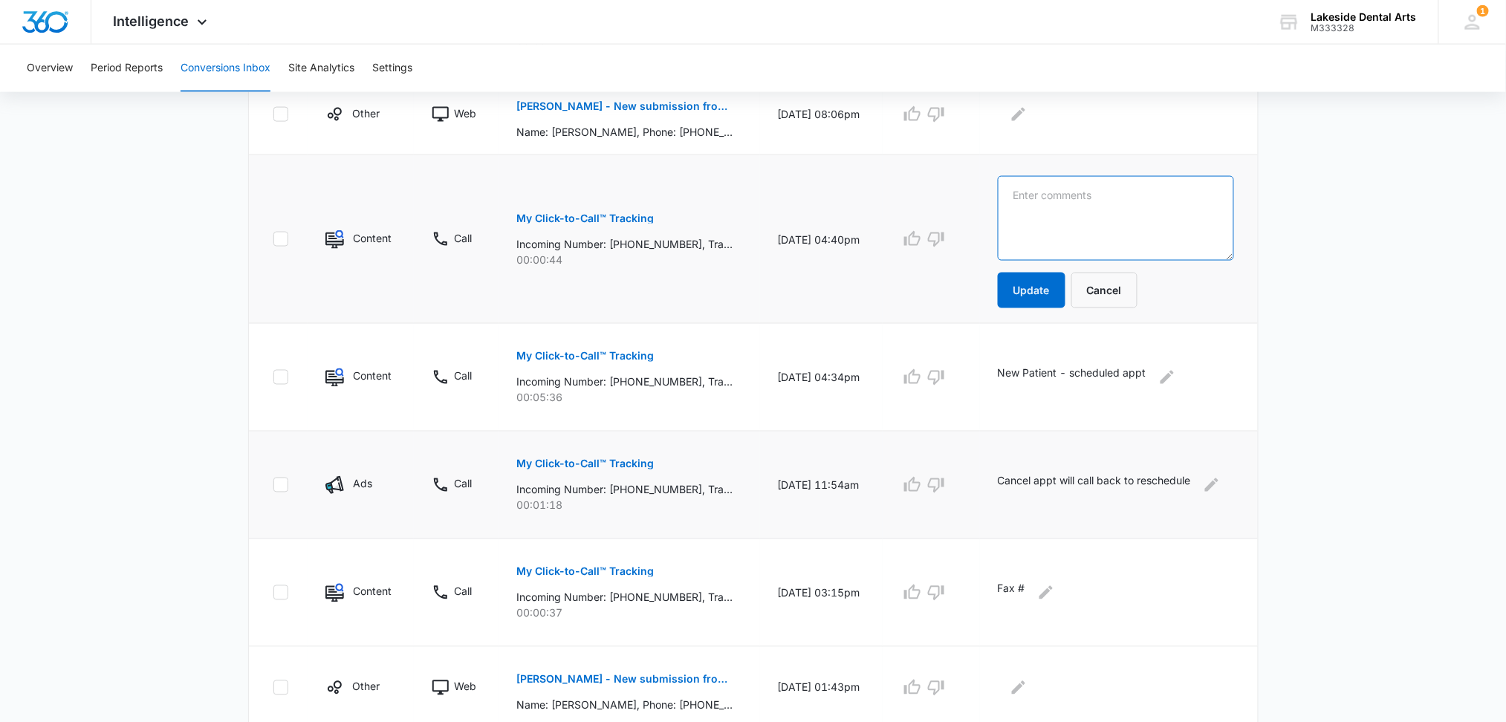
click at [1054, 202] on textarea at bounding box center [1116, 218] width 236 height 85
click at [1106, 197] on textarea "Cancel - new pateint appt - because they have to pay up front - ound another dr…" at bounding box center [1116, 218] width 236 height 85
click at [1065, 230] on textarea "Cancel - new patient appt - because they have to pay up front - ound another dr…" at bounding box center [1116, 218] width 236 height 85
drag, startPoint x: 1065, startPoint y: 228, endPoint x: 1054, endPoint y: 241, distance: 17.9
click at [1049, 242] on textarea "Cancel - new patient appt - because they have to pay up front - ound another dr…" at bounding box center [1116, 218] width 236 height 85
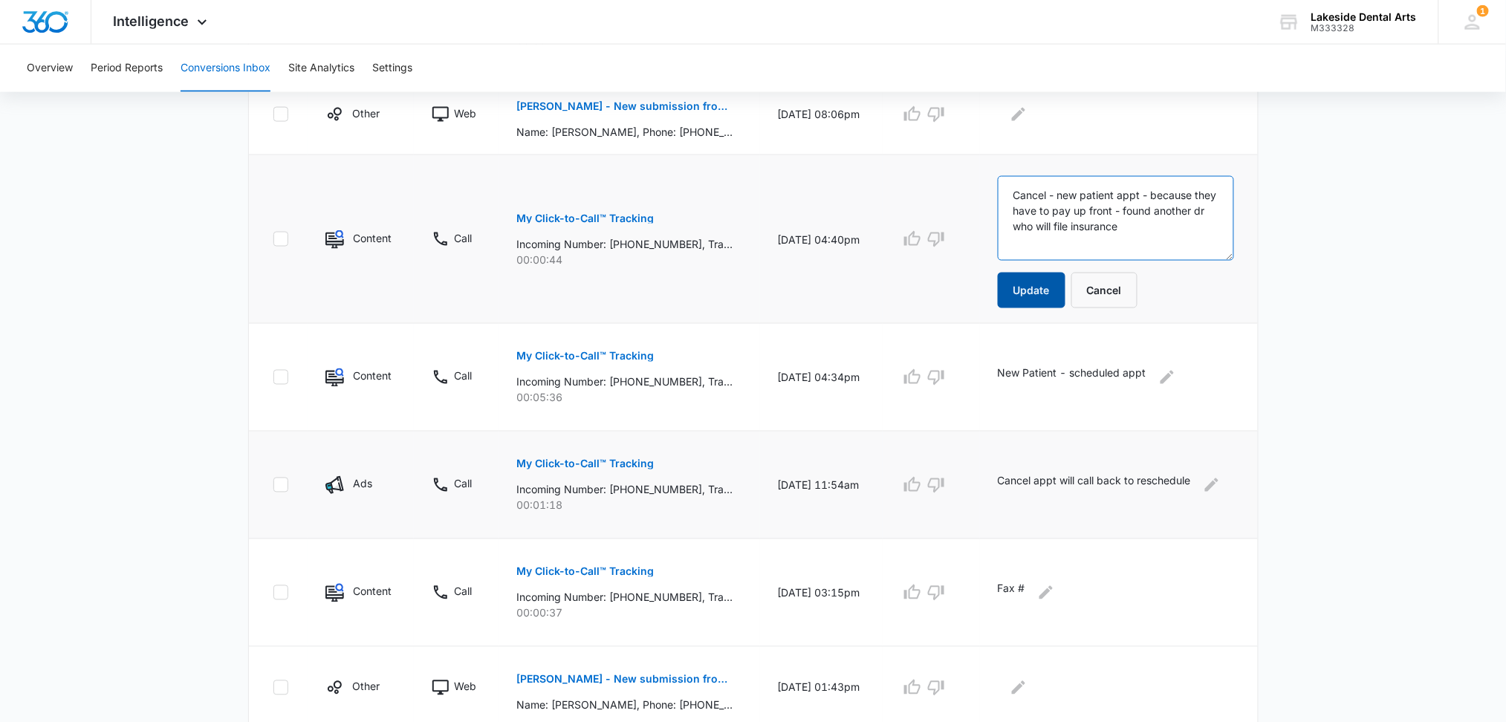
type textarea "Cancel - new patient appt - because they have to pay up front - found another d…"
click at [1027, 288] on button "Update" at bounding box center [1032, 291] width 68 height 36
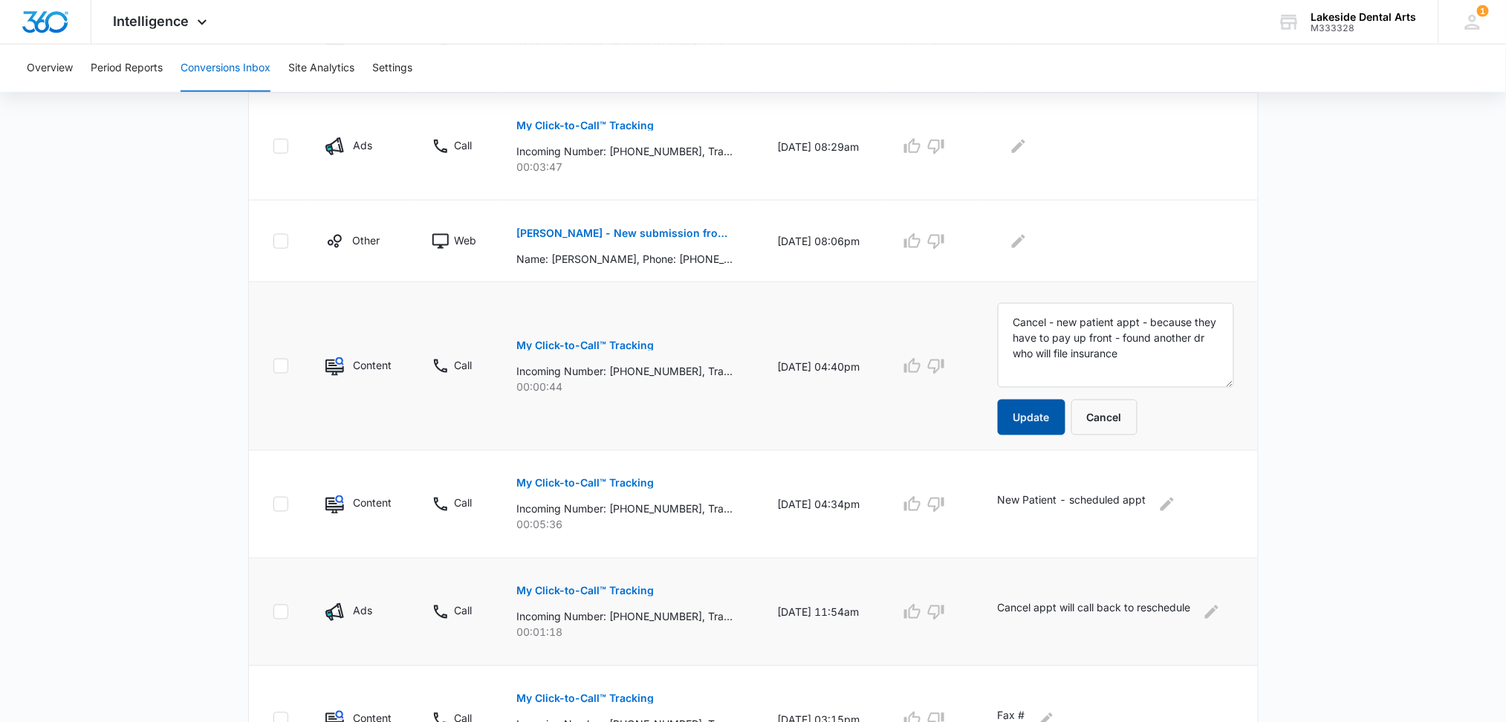
scroll to position [421, 0]
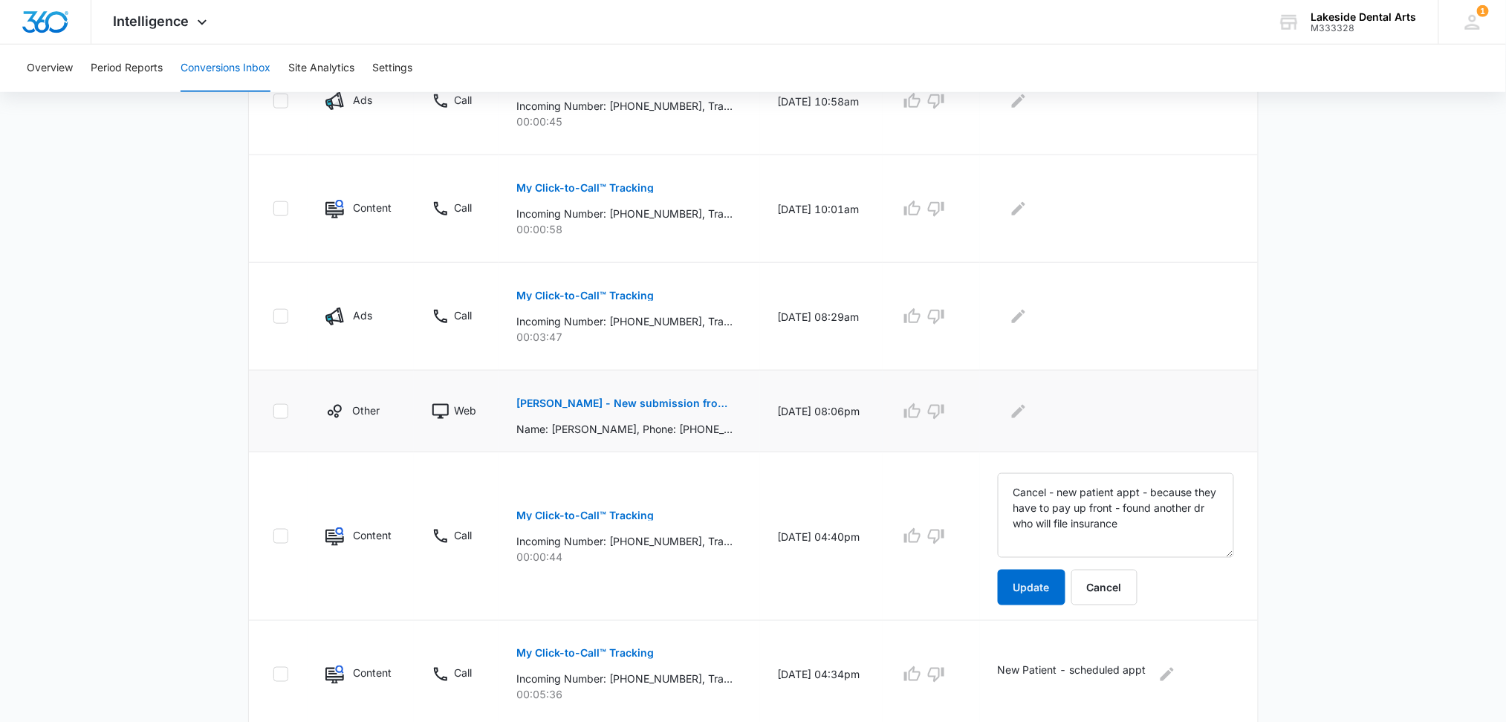
click at [609, 398] on p "[PERSON_NAME] - New submission from Contact Us Form" at bounding box center [624, 403] width 216 height 10
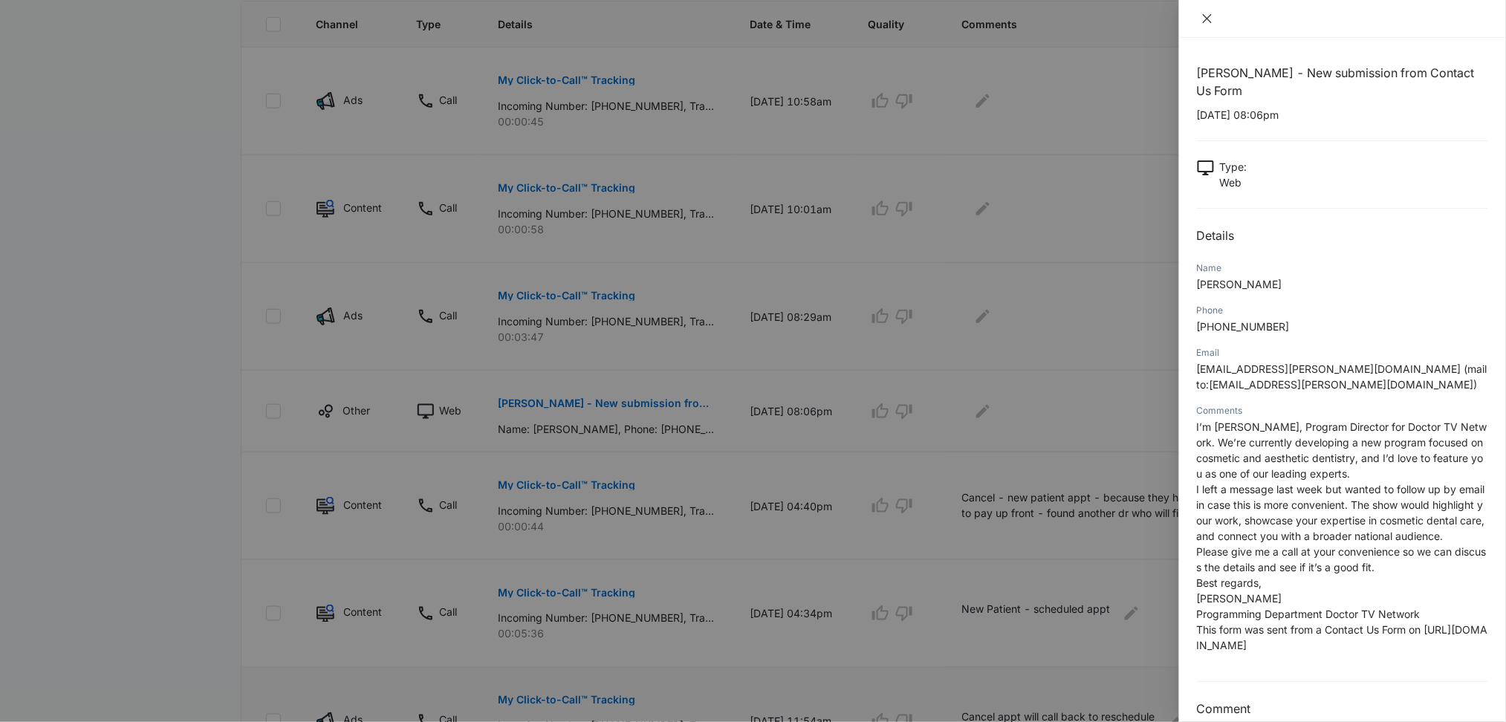
click at [1208, 19] on icon "close" at bounding box center [1207, 18] width 9 height 9
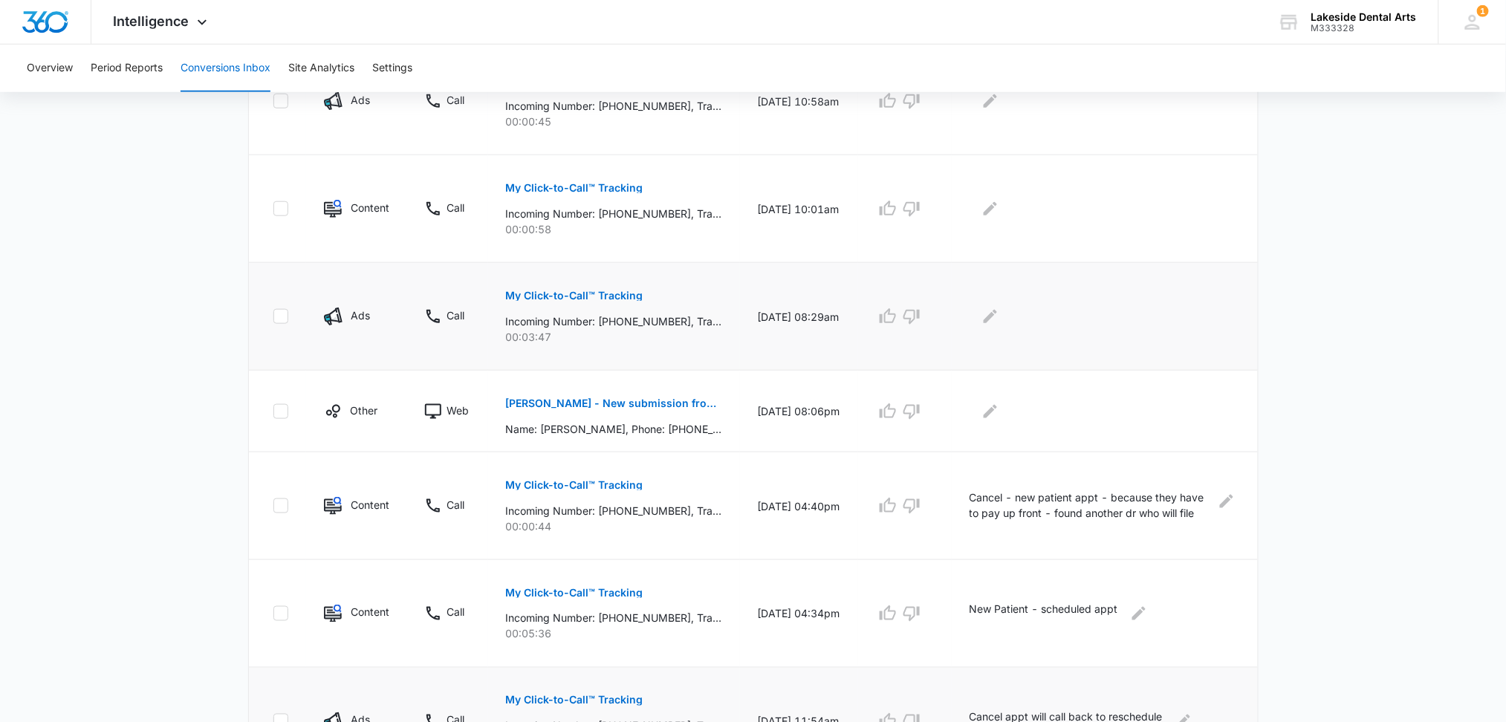
scroll to position [322, 0]
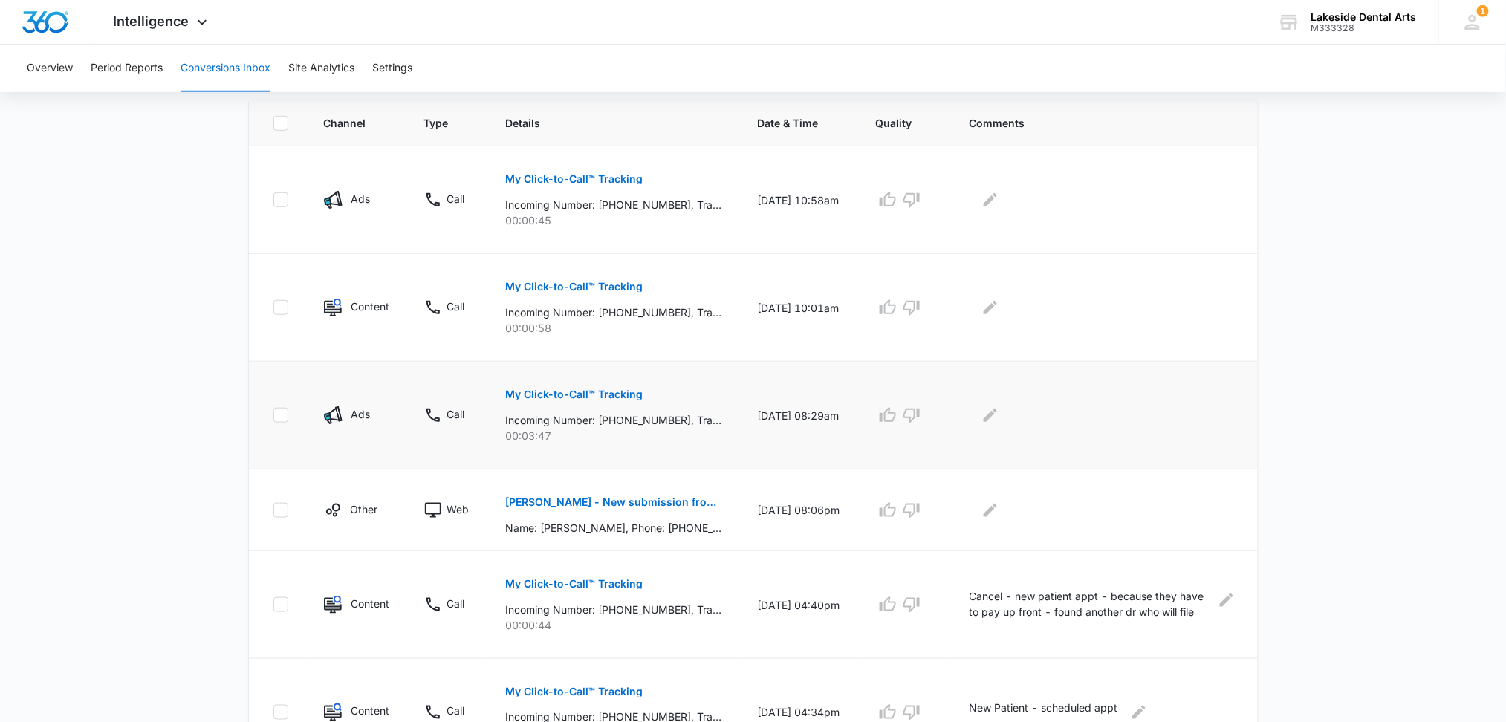
click at [574, 387] on button "My Click-to-Call™ Tracking" at bounding box center [574, 395] width 137 height 36
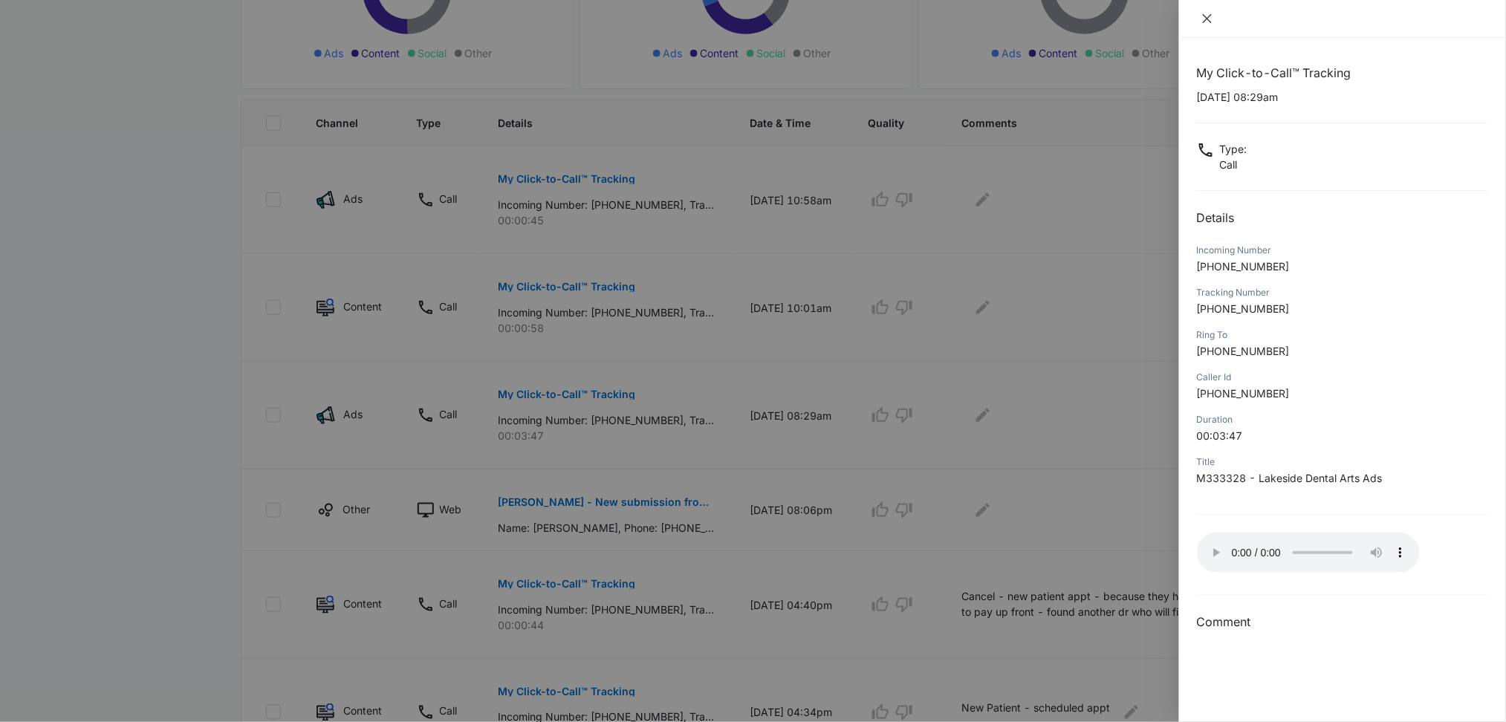
click at [1206, 16] on icon "close" at bounding box center [1207, 19] width 12 height 12
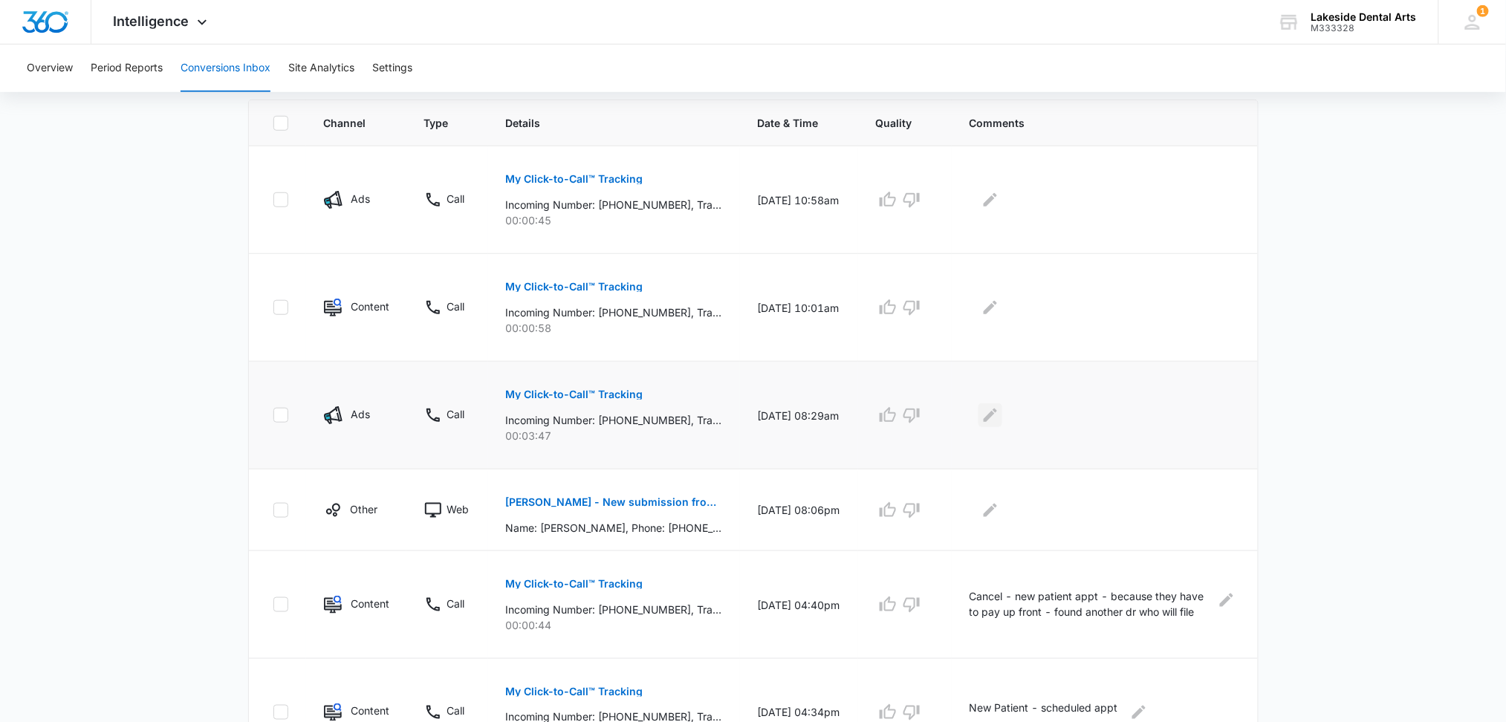
click at [996, 418] on icon "Edit Comments" at bounding box center [990, 415] width 13 height 13
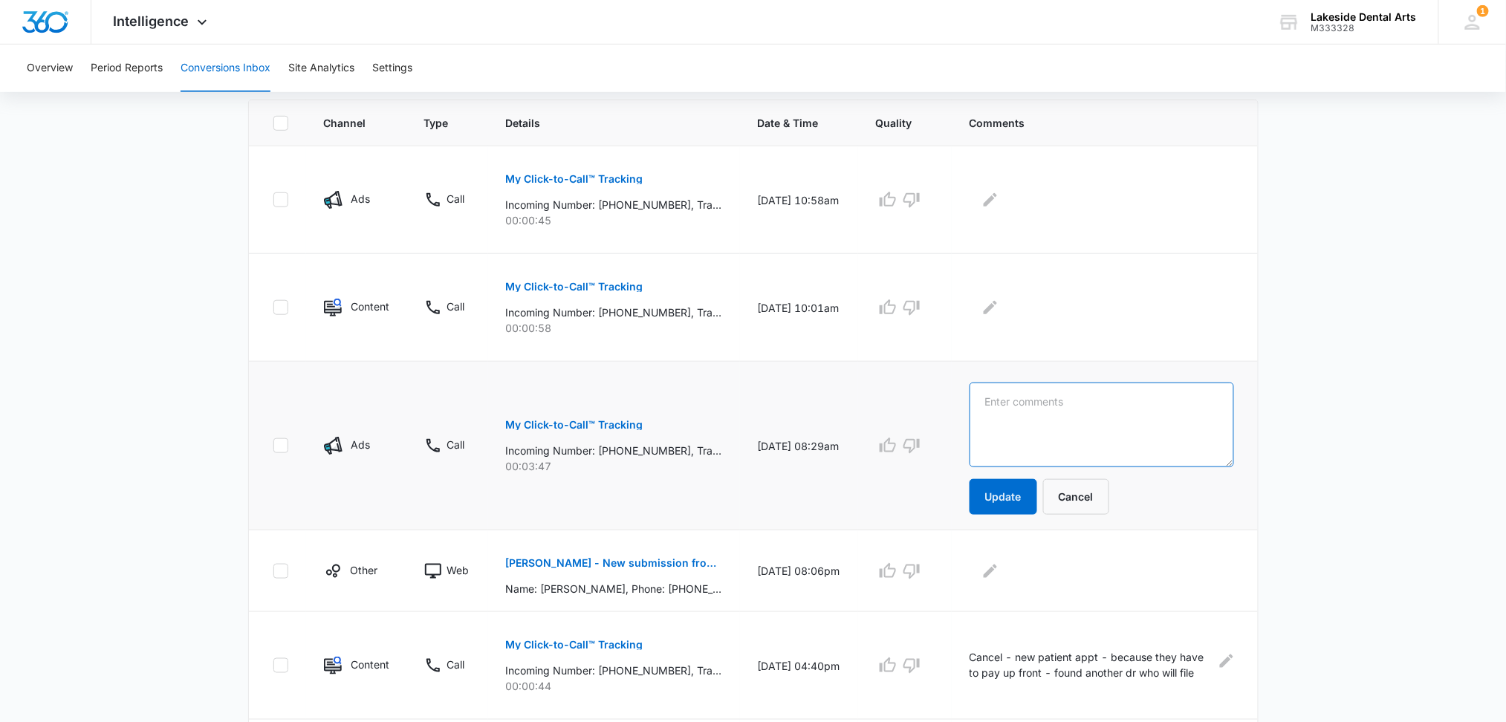
click at [1005, 403] on textarea at bounding box center [1102, 425] width 265 height 85
type textarea "revisit crown with [PERSON_NAME]"
click at [1016, 495] on button "Update" at bounding box center [1004, 497] width 68 height 36
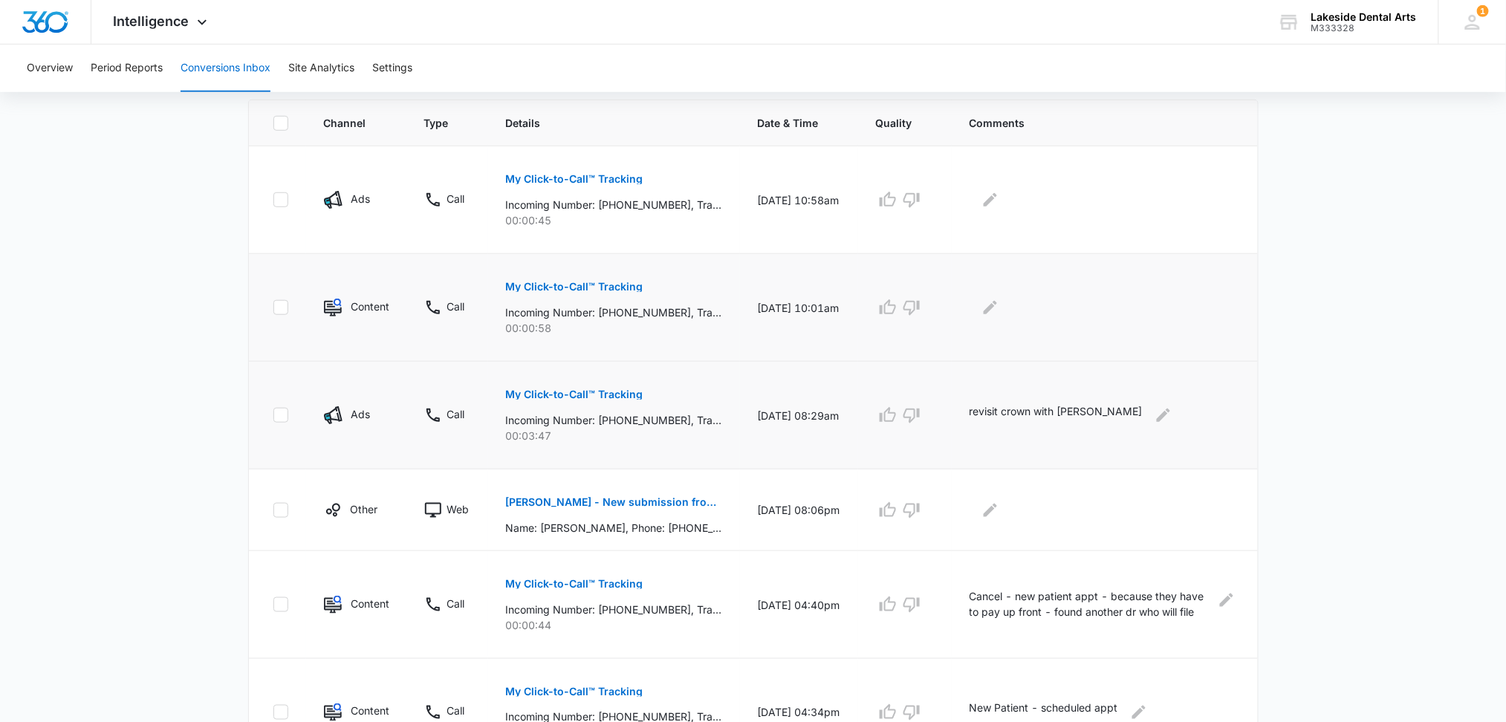
click at [591, 284] on p "My Click-to-Call™ Tracking" at bounding box center [574, 287] width 137 height 10
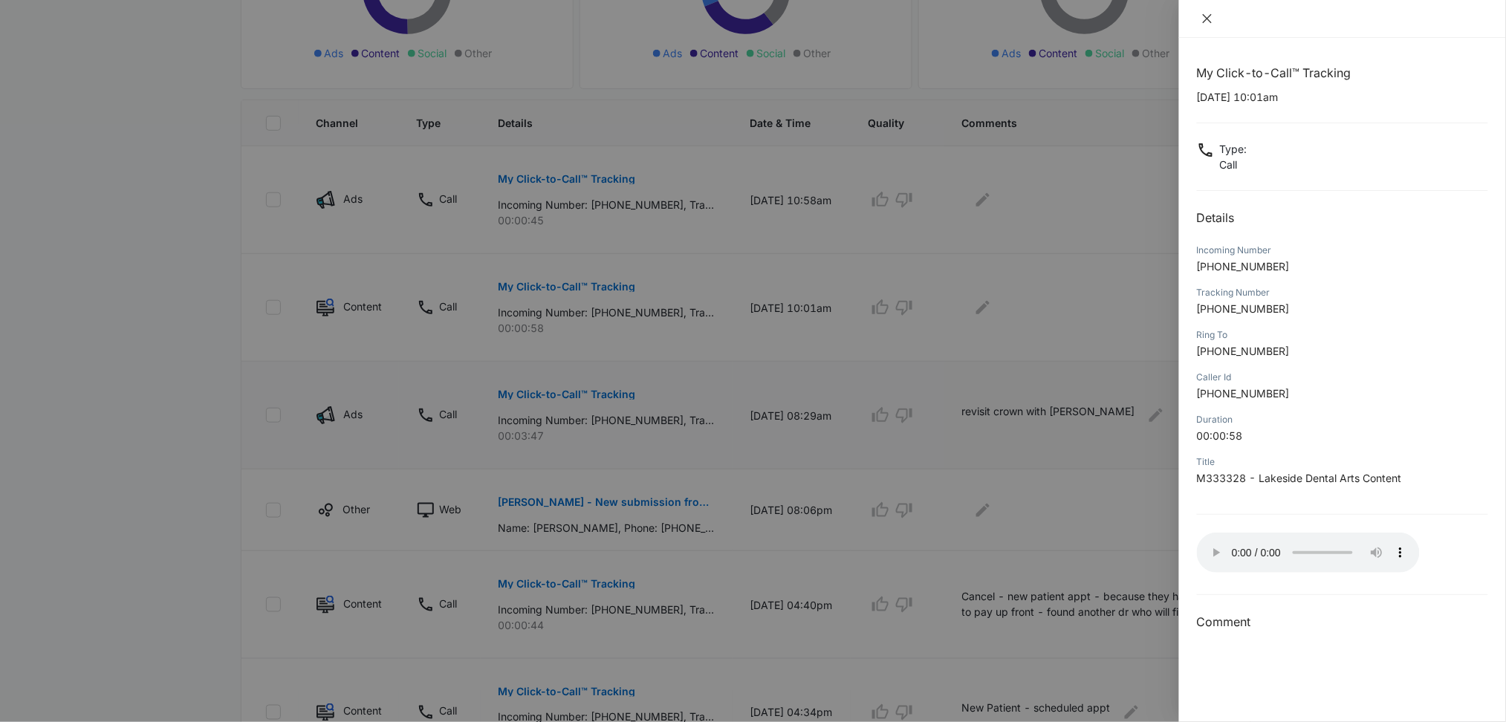
click at [1207, 16] on icon "close" at bounding box center [1207, 19] width 12 height 12
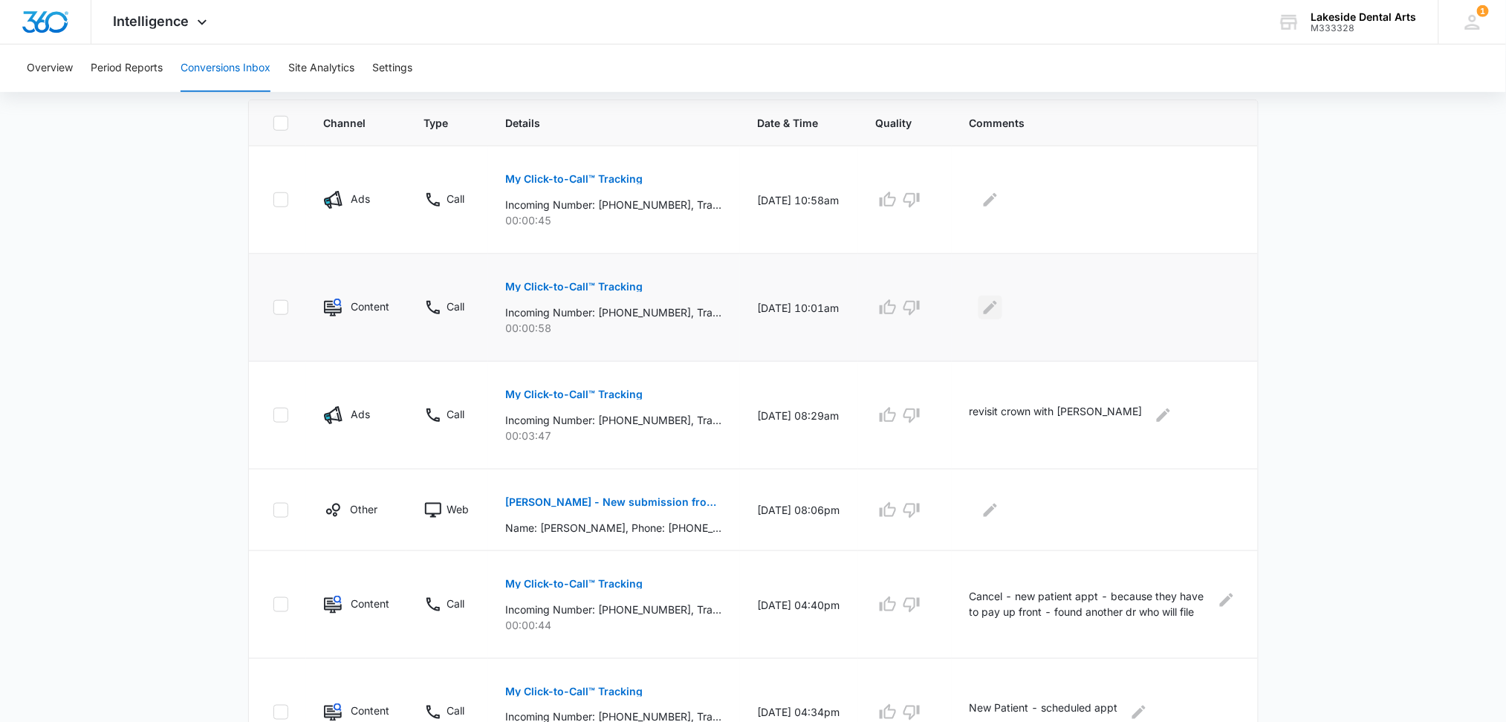
click at [999, 302] on icon "Edit Comments" at bounding box center [990, 308] width 18 height 18
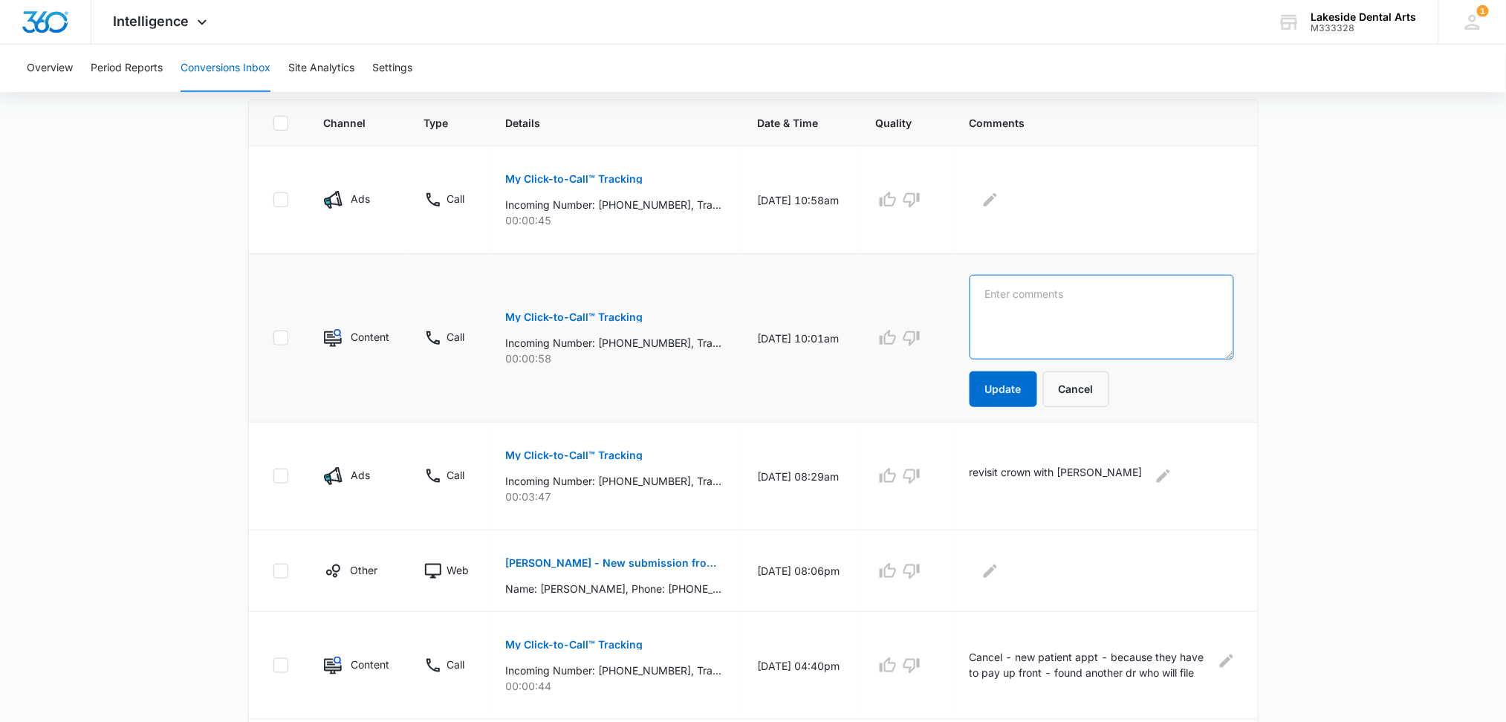
click at [1040, 289] on textarea at bounding box center [1102, 317] width 265 height 85
type textarea "Insurance Inquiry"
click at [1010, 386] on button "Update" at bounding box center [1004, 389] width 68 height 36
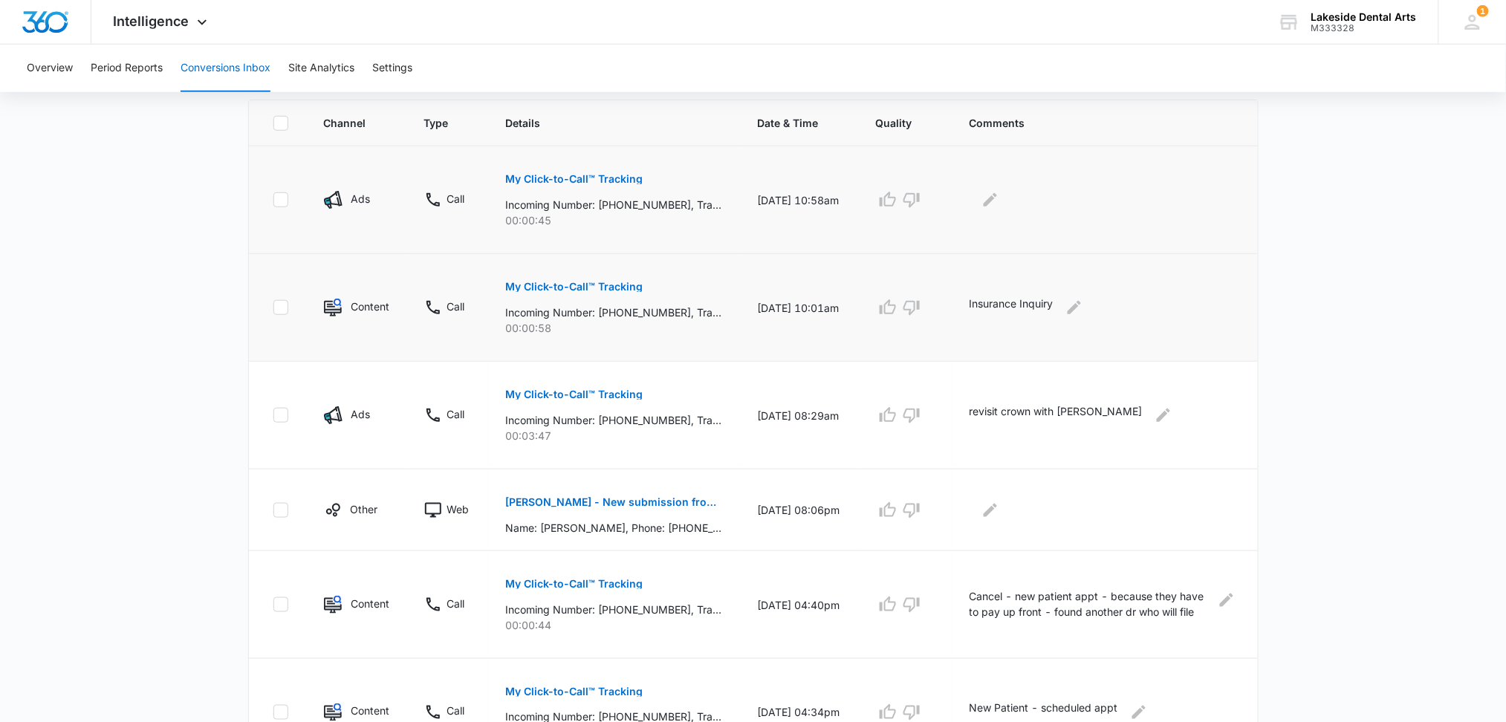
click at [597, 172] on button "My Click-to-Call™ Tracking" at bounding box center [574, 179] width 137 height 36
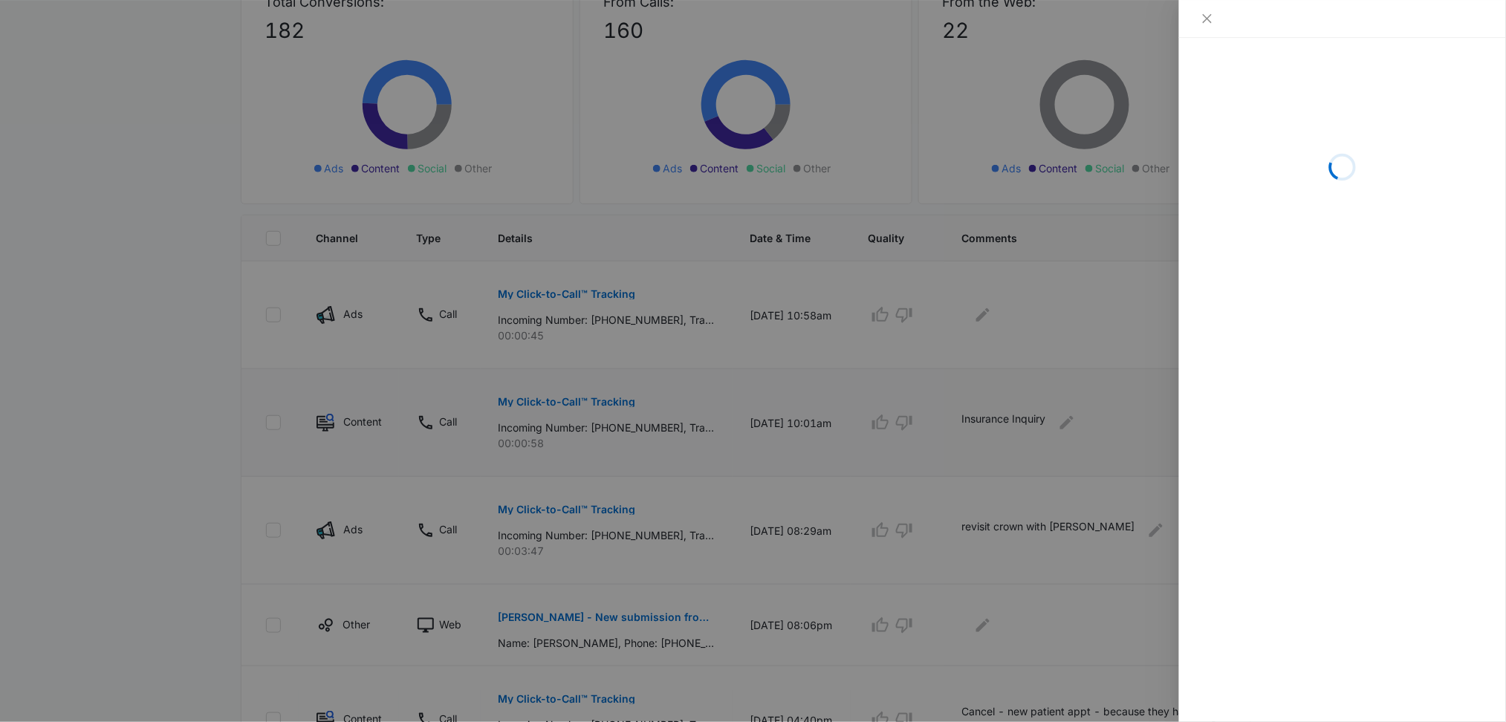
scroll to position [123, 0]
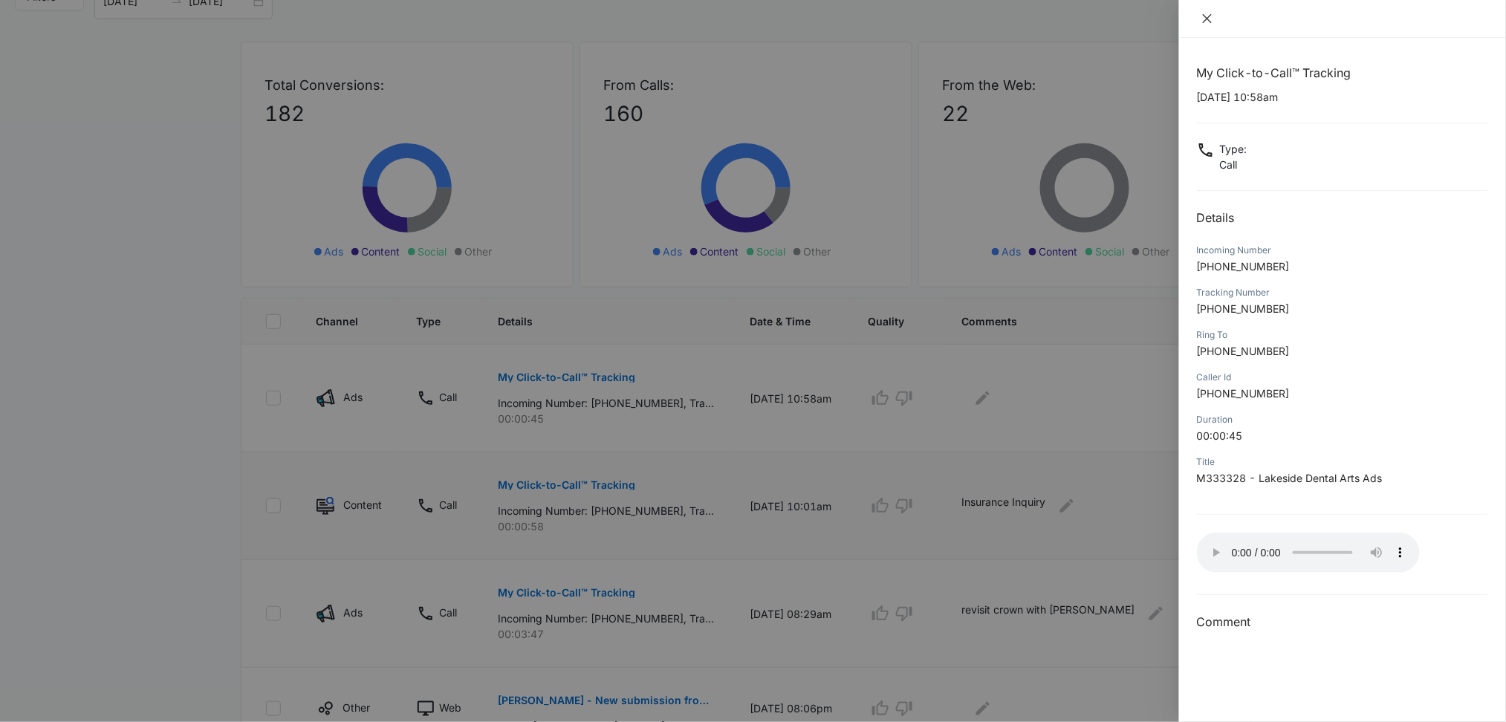
click at [1216, 13] on button "Close" at bounding box center [1207, 18] width 21 height 13
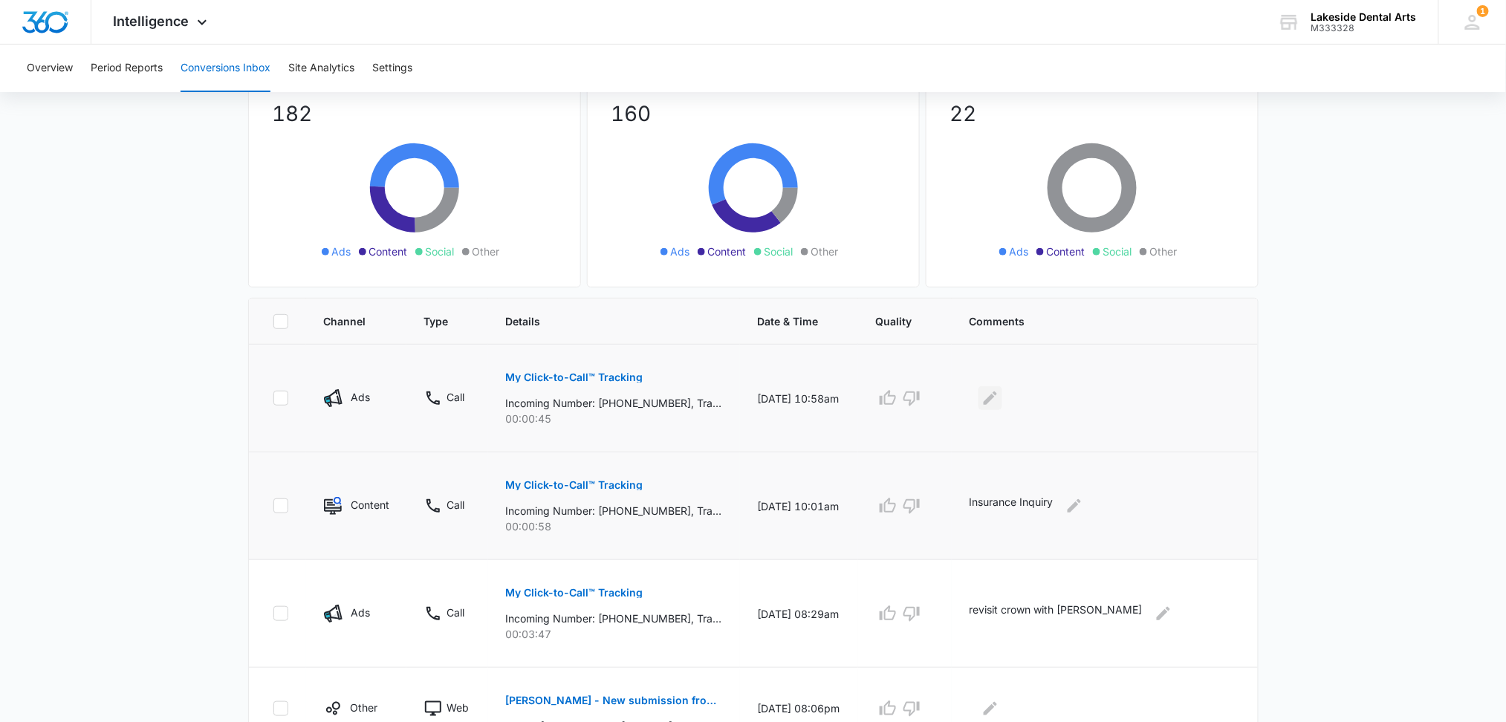
click at [997, 393] on icon "Edit Comments" at bounding box center [990, 398] width 13 height 13
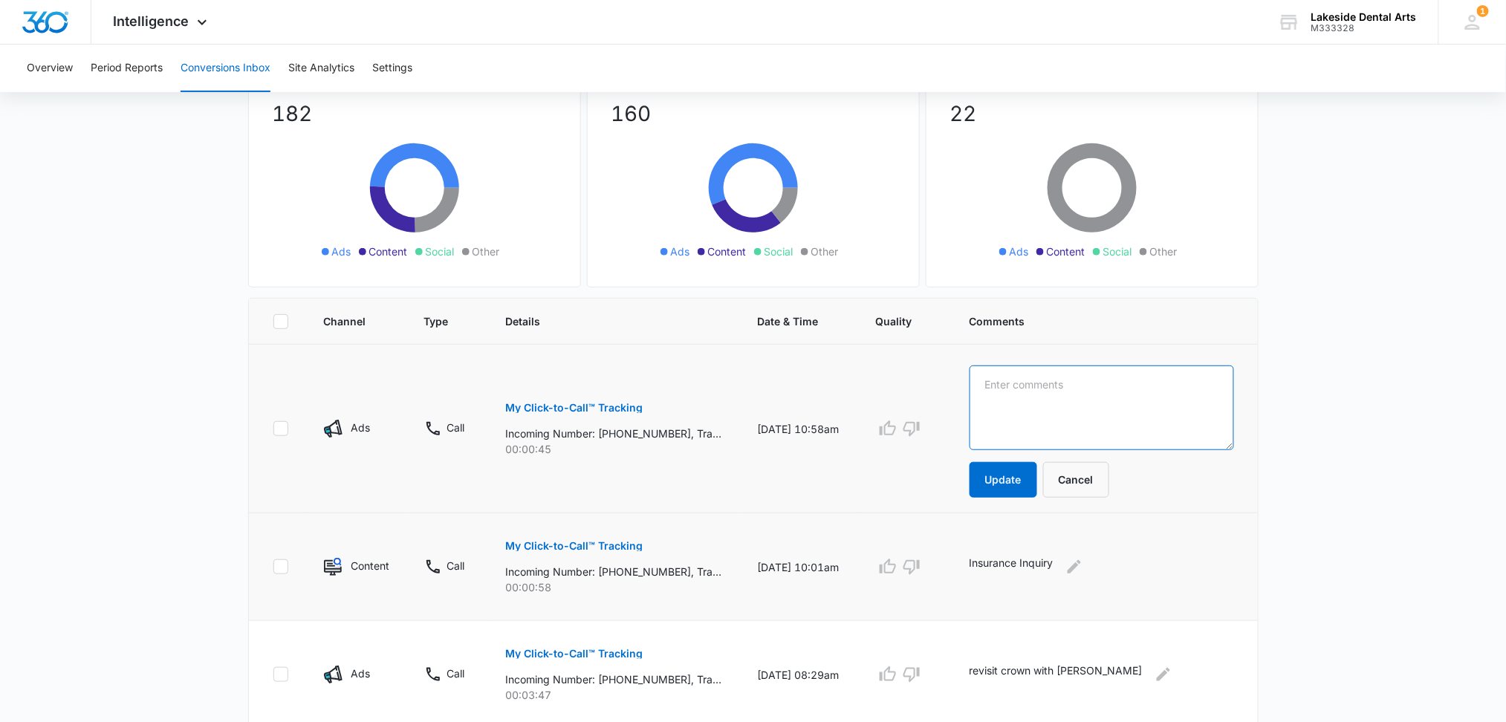
click at [1008, 386] on textarea at bounding box center [1102, 408] width 265 height 85
type textarea "Insurance Inquiry"
click at [1003, 481] on button "Update" at bounding box center [1004, 480] width 68 height 36
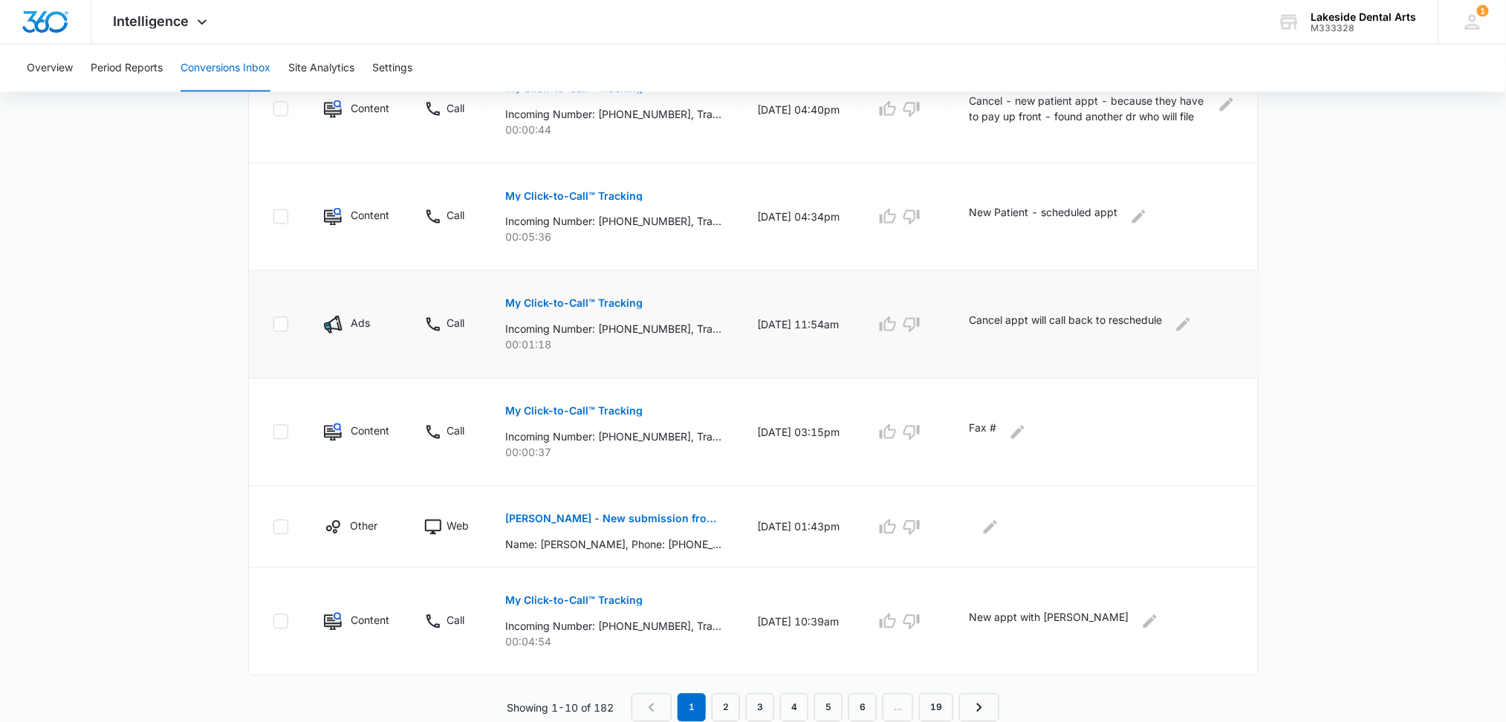
scroll to position [817, 0]
click at [726, 710] on link "2" at bounding box center [726, 709] width 28 height 28
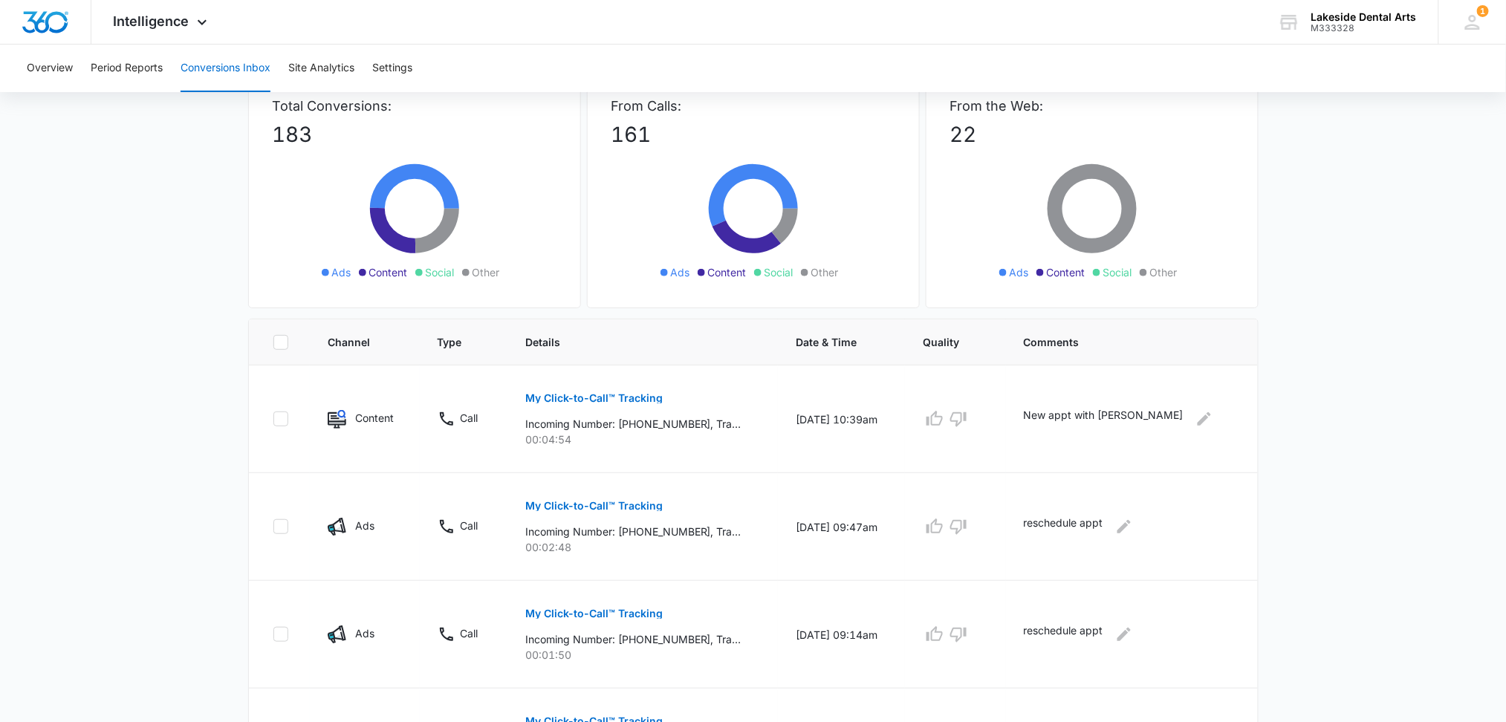
scroll to position [0, 0]
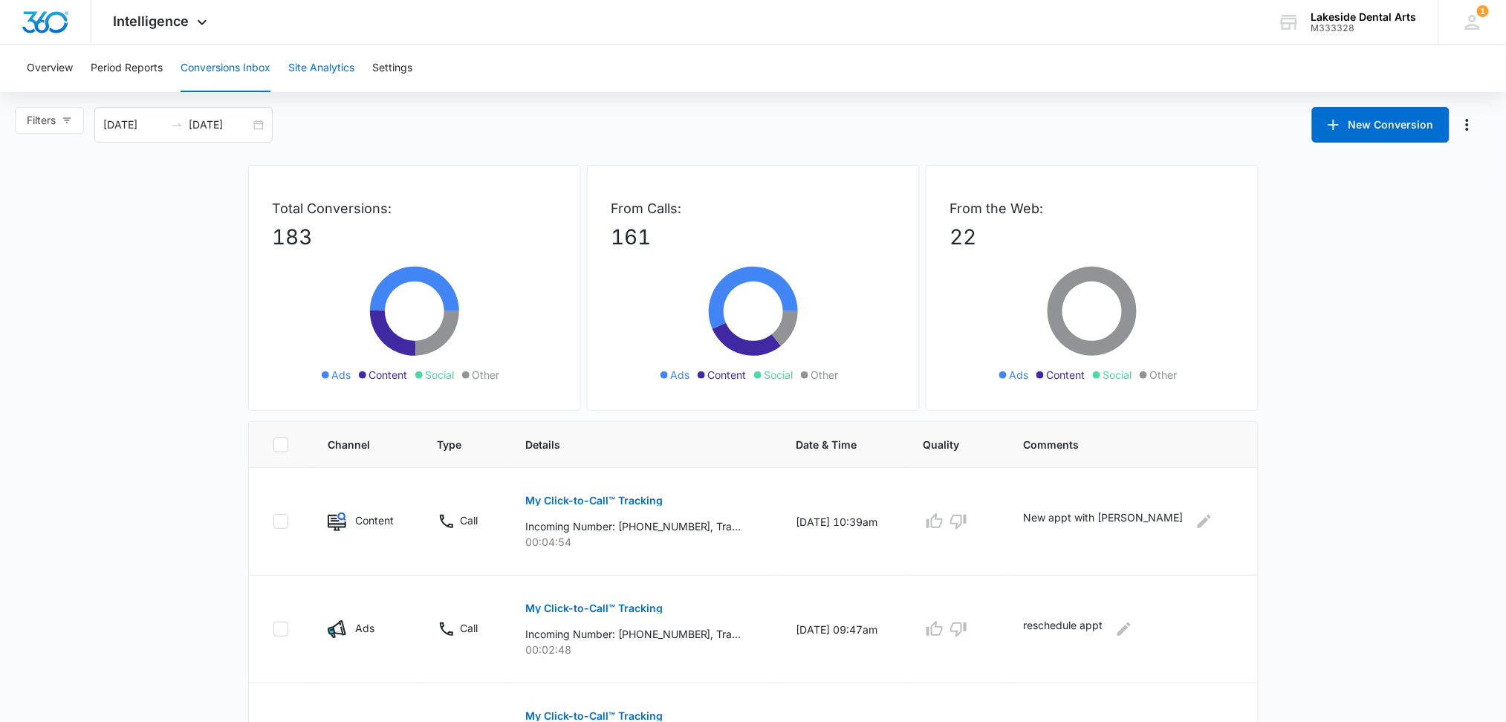
click at [331, 67] on button "Site Analytics" at bounding box center [321, 69] width 66 height 48
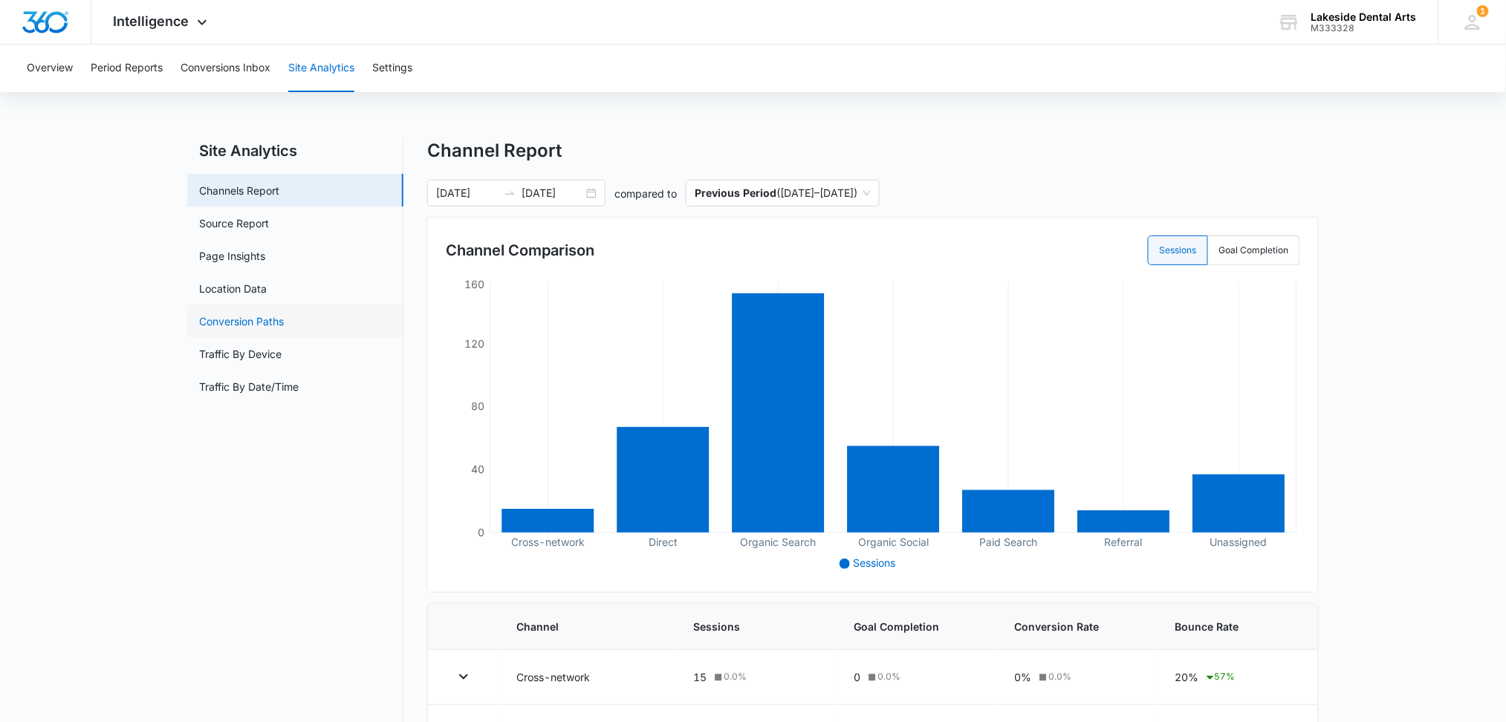
click at [254, 319] on link "Conversion Paths" at bounding box center [241, 322] width 85 height 16
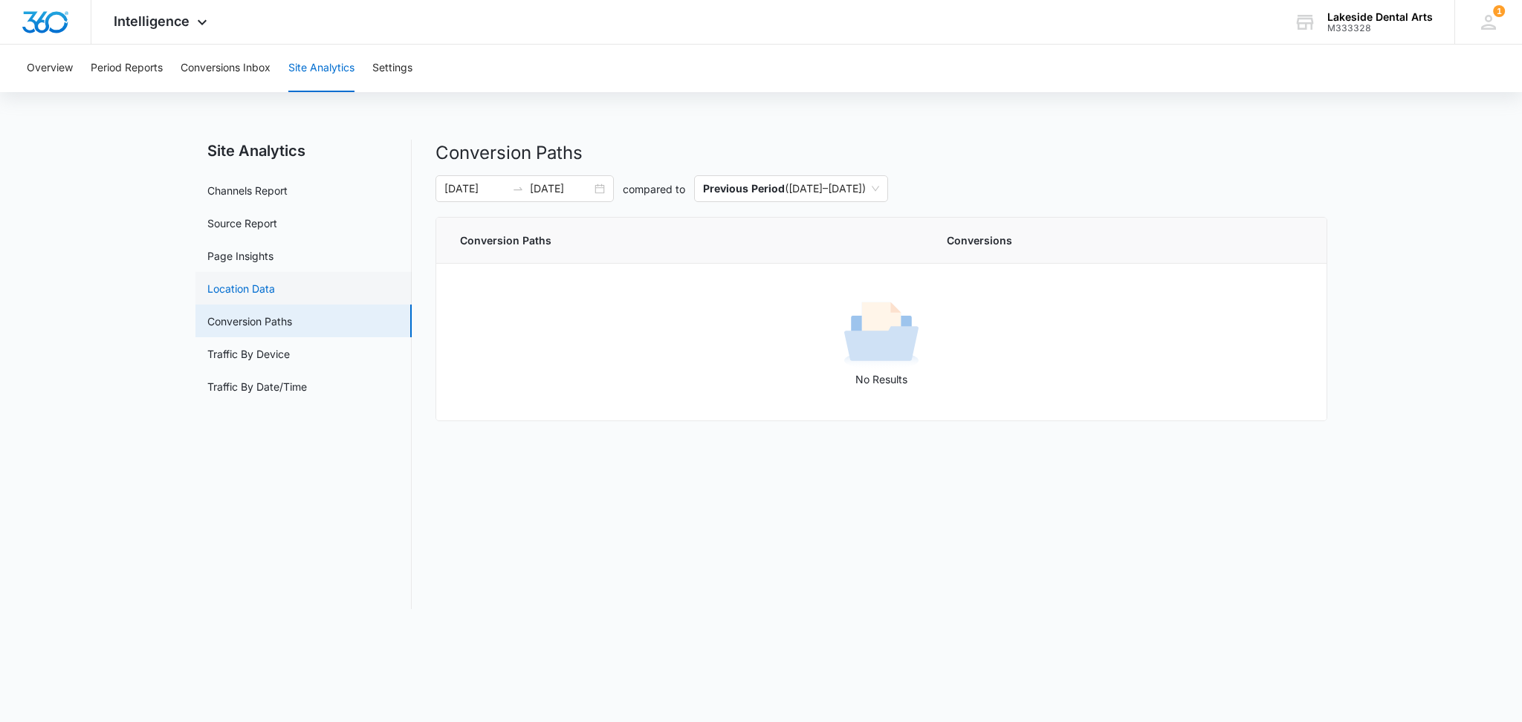
click at [258, 283] on link "Location Data" at bounding box center [241, 289] width 68 height 16
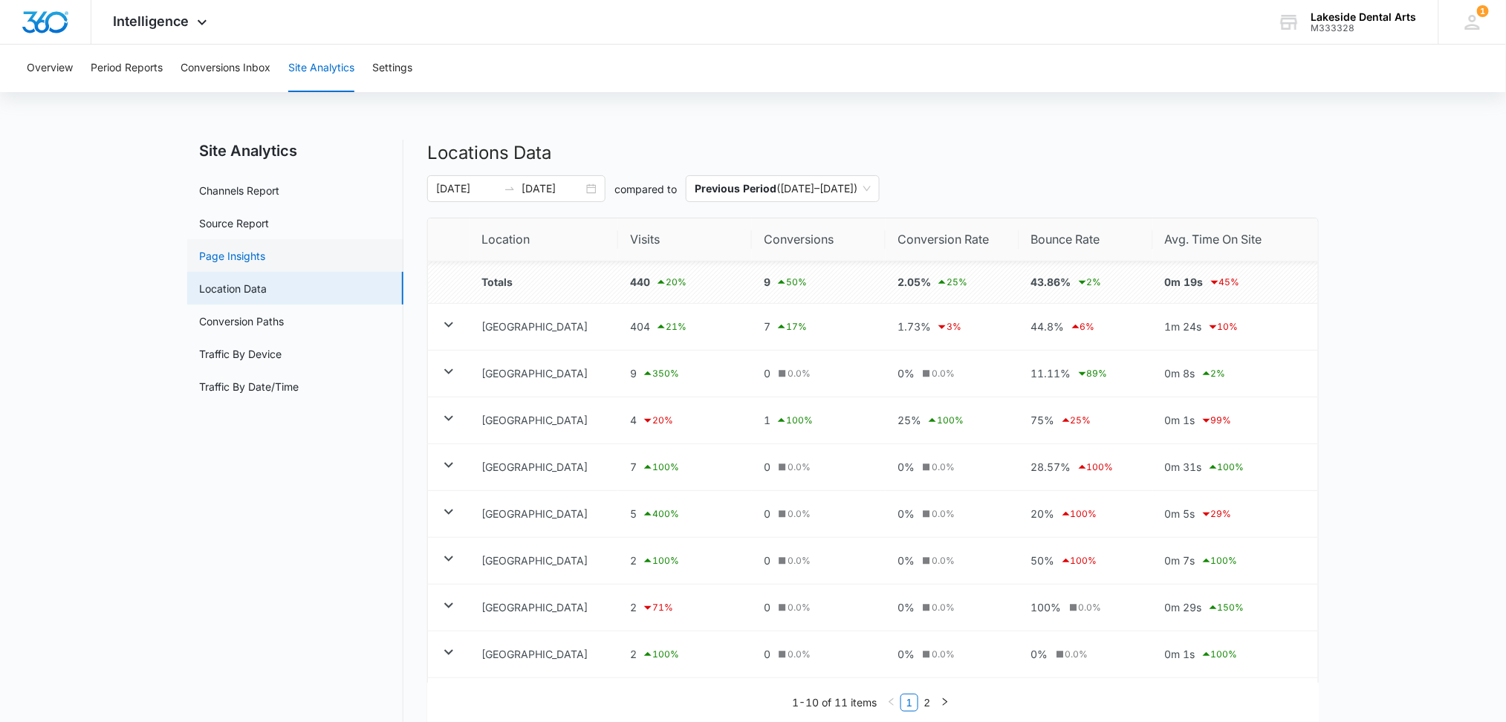
click at [256, 251] on link "Page Insights" at bounding box center [232, 256] width 66 height 16
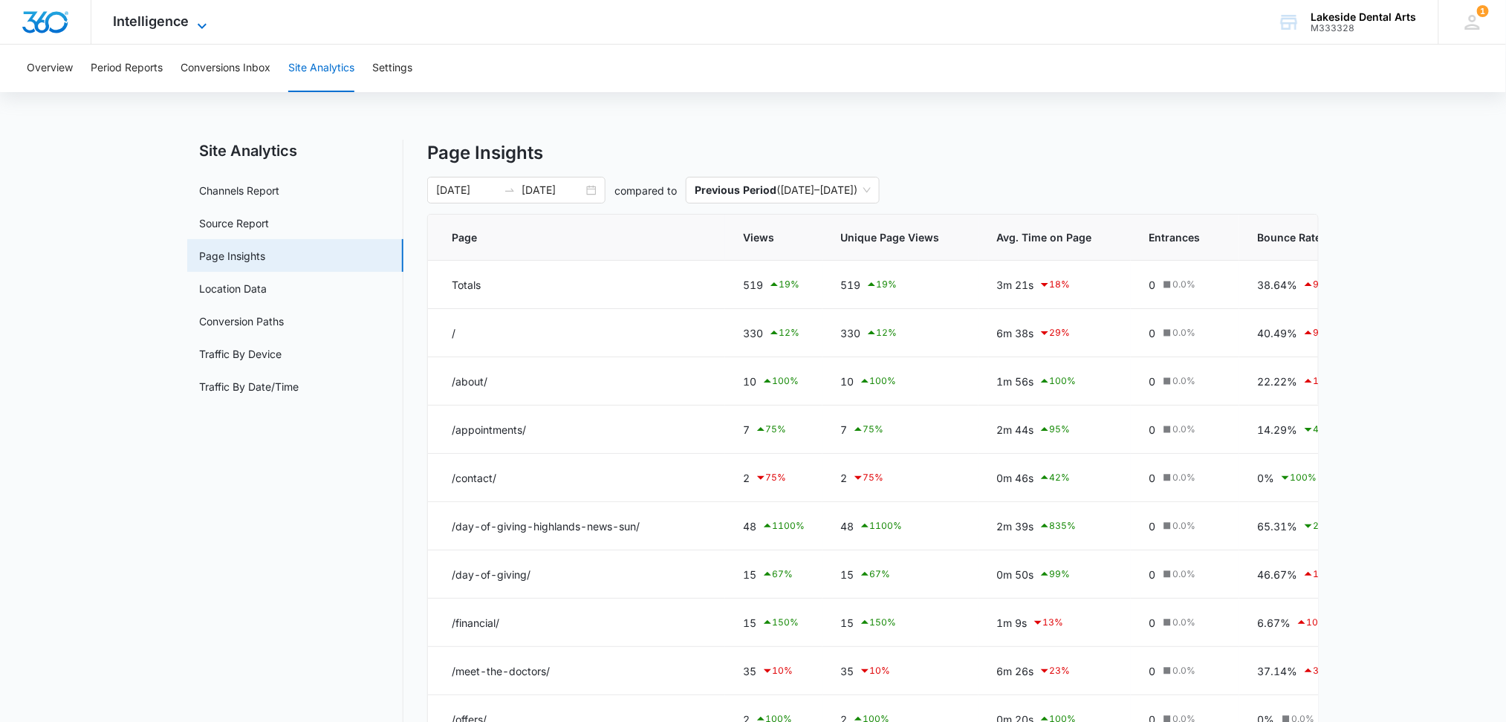
click at [199, 17] on icon at bounding box center [202, 26] width 18 height 18
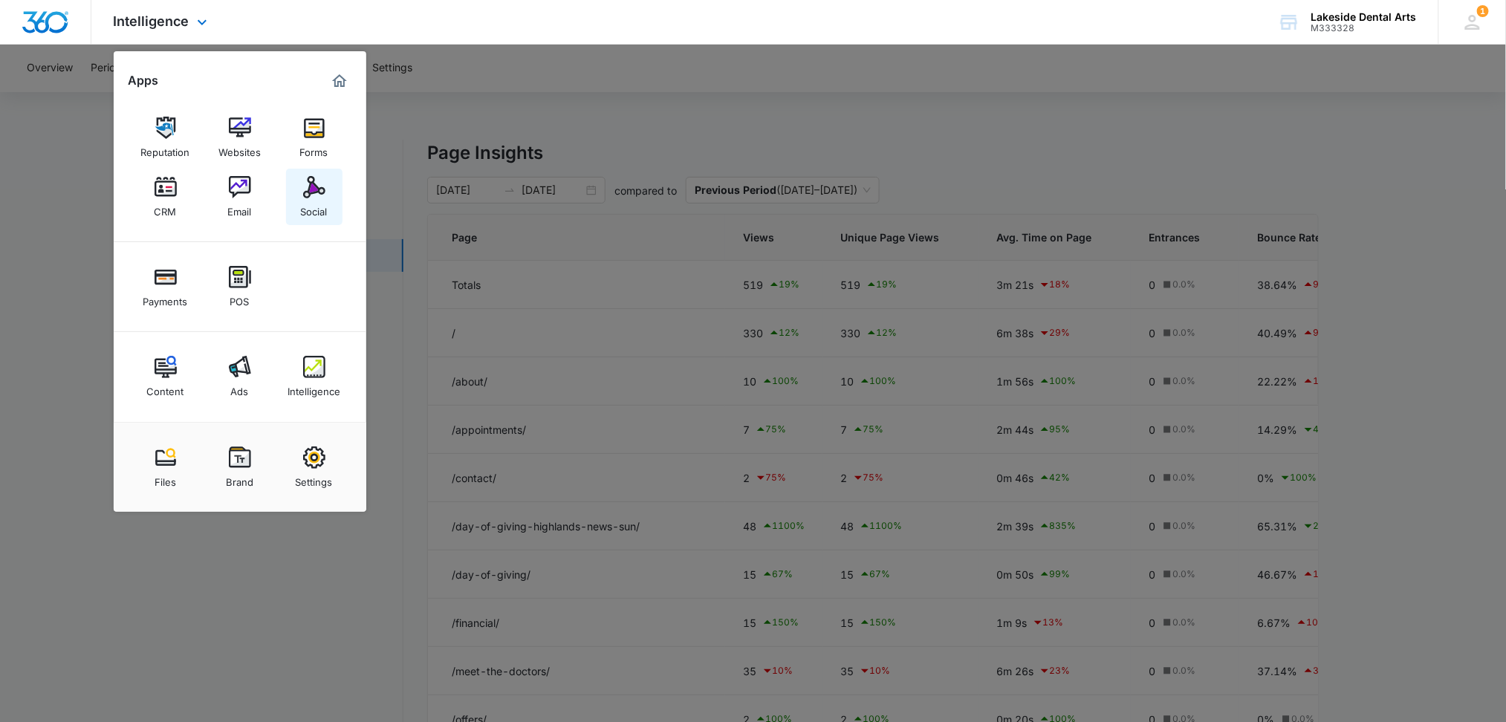
click at [311, 190] on img at bounding box center [314, 187] width 22 height 22
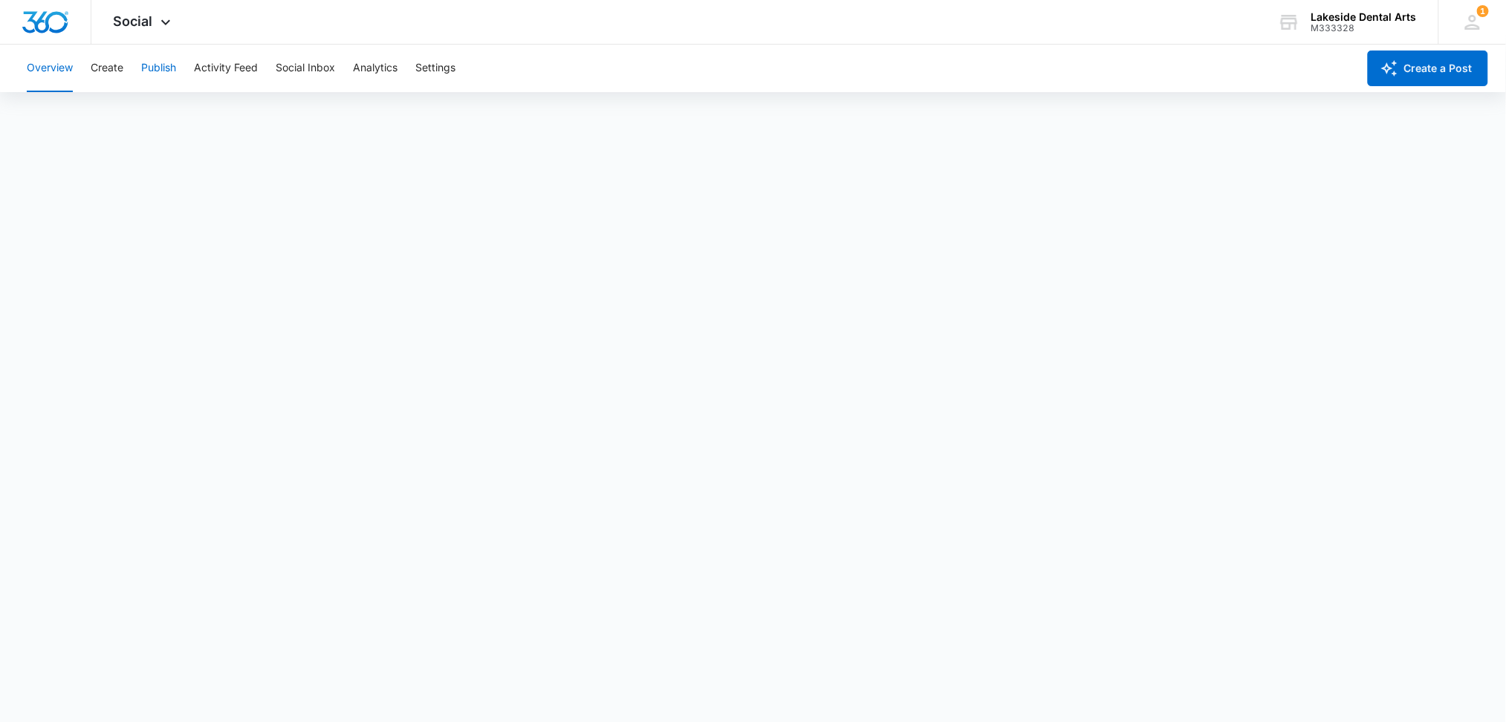
drag, startPoint x: 163, startPoint y: 65, endPoint x: 204, endPoint y: 82, distance: 44.3
click at [163, 65] on button "Publish" at bounding box center [158, 69] width 35 height 48
drag, startPoint x: 160, startPoint y: 62, endPoint x: 327, endPoint y: 103, distance: 171.2
click at [162, 62] on button "Publish" at bounding box center [158, 69] width 35 height 48
click at [149, 65] on button "Publish" at bounding box center [158, 69] width 35 height 48
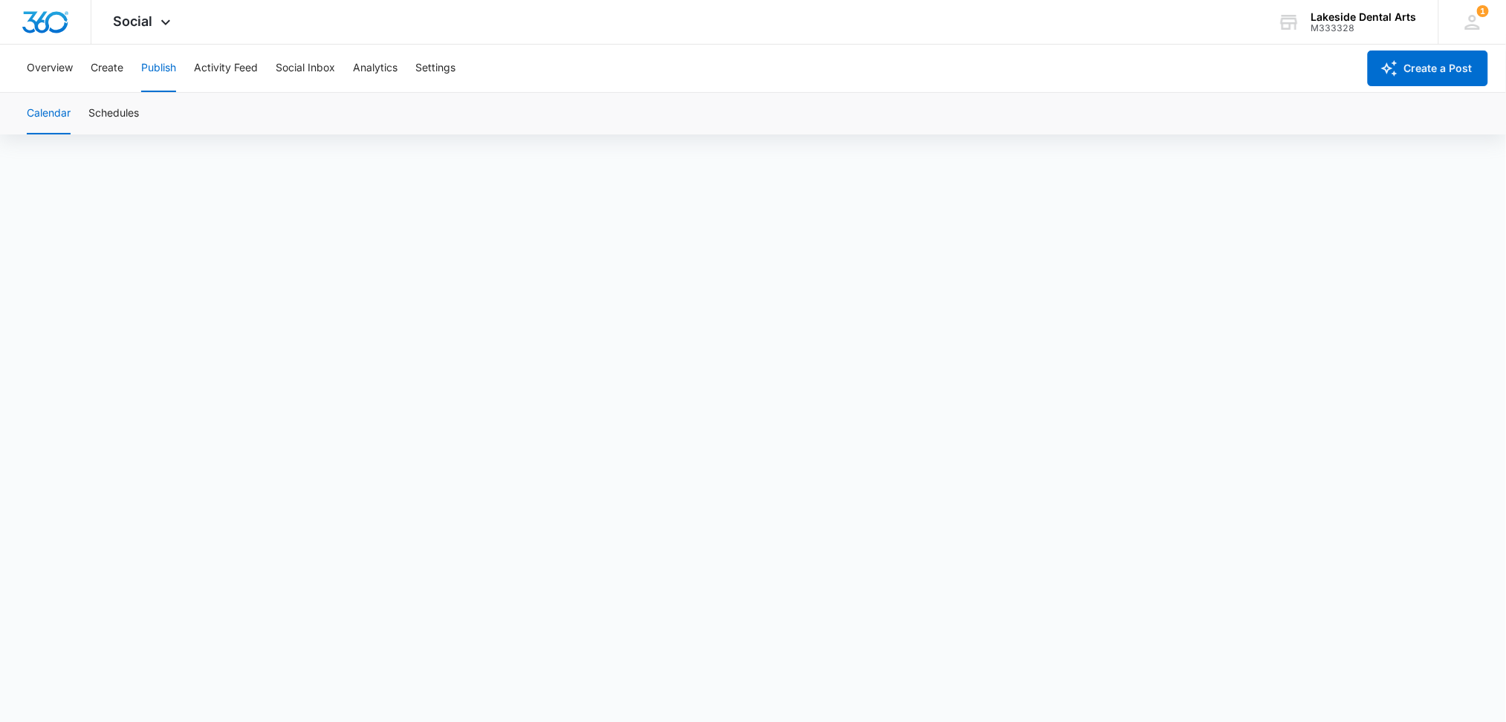
scroll to position [10, 0]
click at [162, 66] on button "Publish" at bounding box center [158, 69] width 35 height 48
